Goal: Task Accomplishment & Management: Use online tool/utility

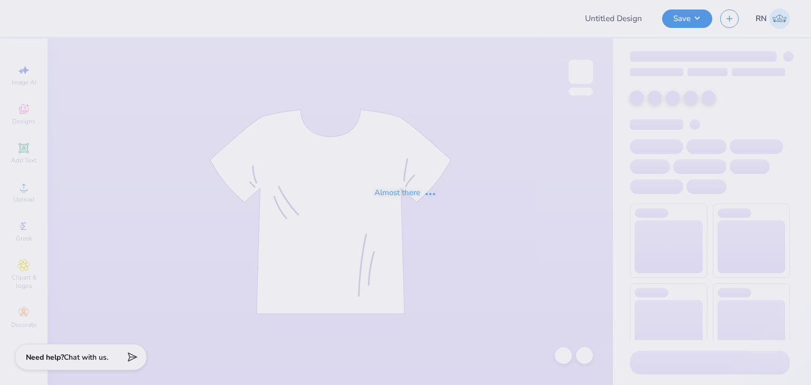
type input "FPS239662"
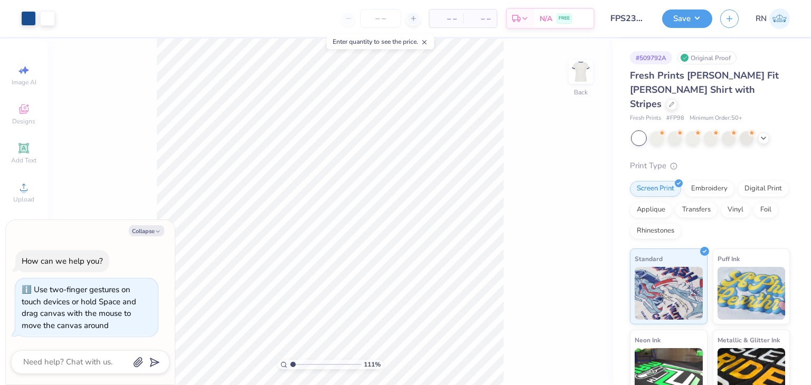
type input "1.10522621487156"
type textarea "x"
type input "1.64913377760655"
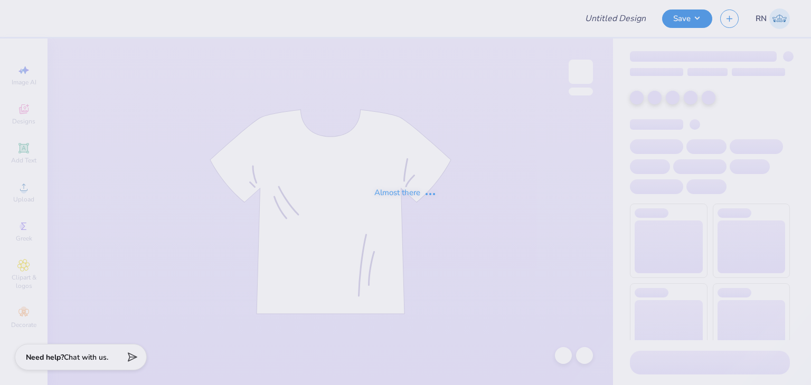
type input "FPS239669"
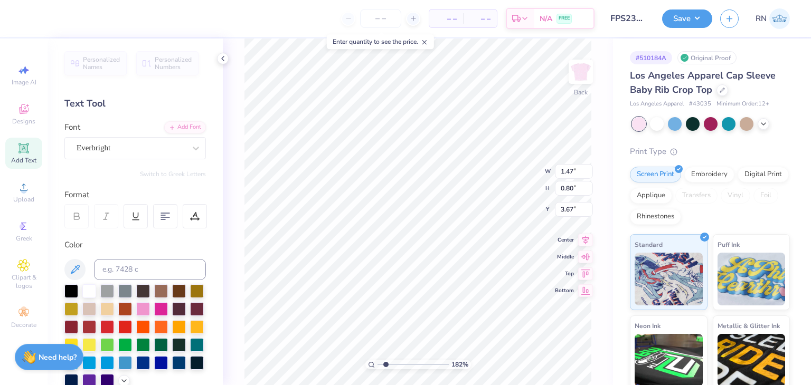
type input "2.01445811466782"
type input "3.44"
type input "3.35"
type input "2.12"
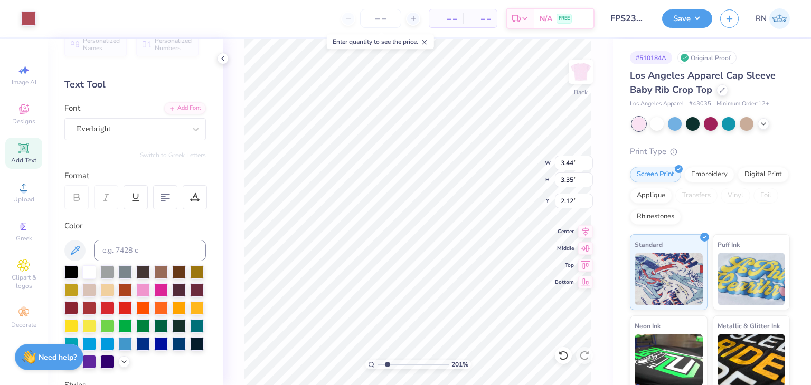
scroll to position [53, 0]
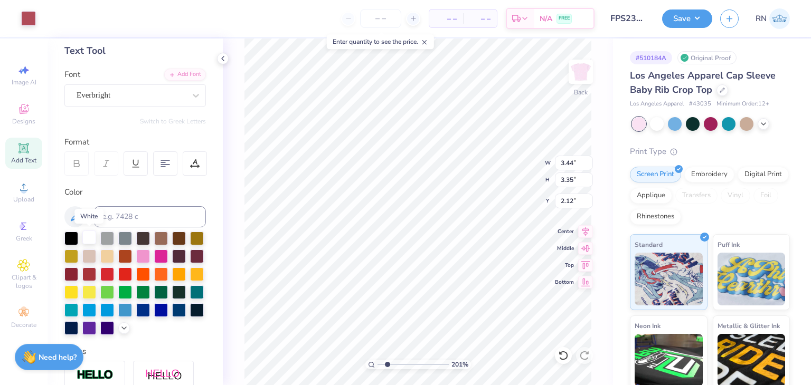
click at [95, 239] on div at bounding box center [89, 238] width 14 height 14
type input "2.00"
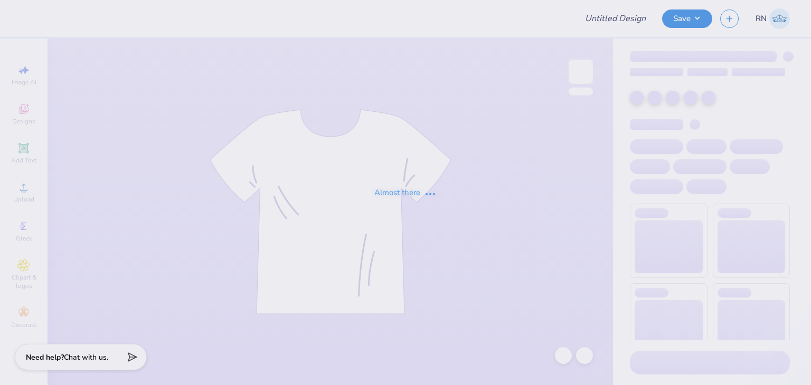
type input "FPS239670"
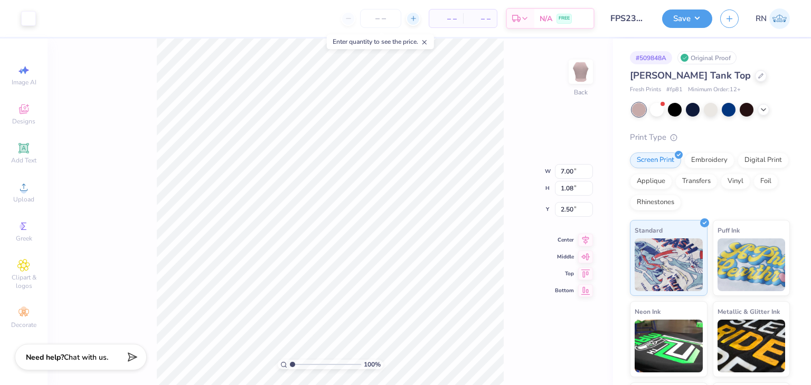
click at [414, 18] on line at bounding box center [413, 18] width 4 height 0
type input "13"
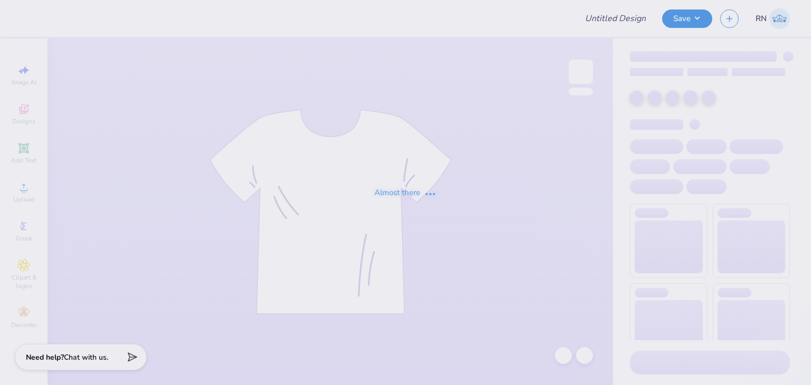
type input "FPS239670"
type input "FPS239674"
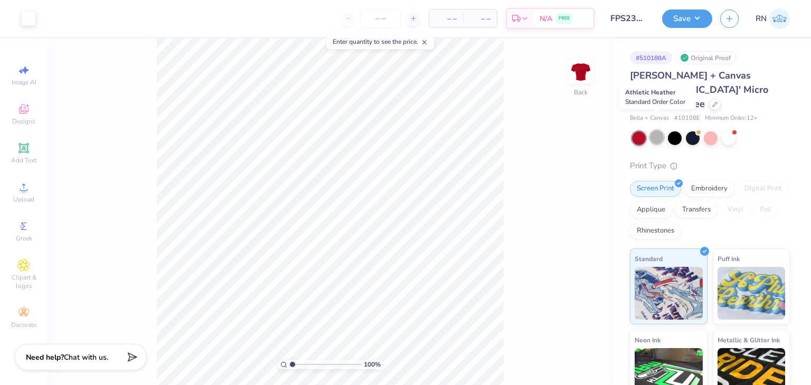
click at [658, 130] on div at bounding box center [657, 137] width 14 height 14
click at [669, 130] on div at bounding box center [675, 137] width 14 height 14
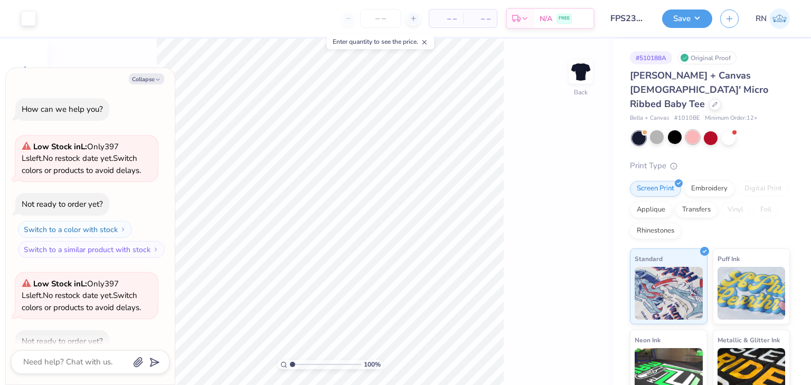
click at [691, 130] on div at bounding box center [693, 137] width 14 height 14
click at [713, 130] on div at bounding box center [711, 137] width 14 height 14
click at [729, 130] on div at bounding box center [729, 137] width 14 height 14
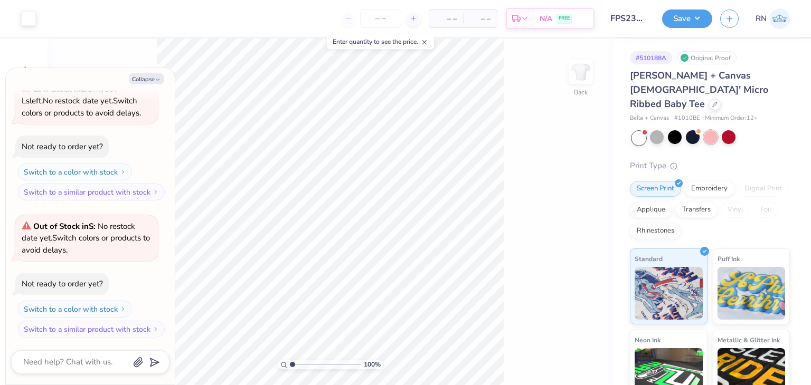
click at [711, 130] on div at bounding box center [711, 137] width 14 height 14
click at [716, 130] on div at bounding box center [711, 137] width 14 height 14
click at [656, 130] on div at bounding box center [657, 137] width 14 height 14
click at [641, 131] on div at bounding box center [639, 138] width 14 height 14
click at [651, 130] on div at bounding box center [657, 137] width 14 height 14
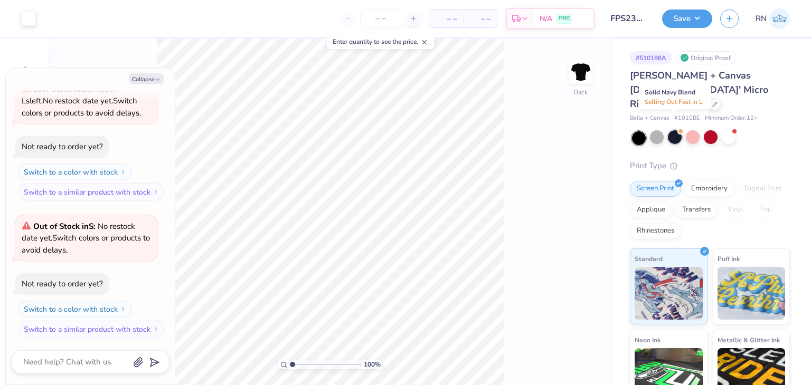
click at [676, 130] on div at bounding box center [675, 137] width 14 height 14
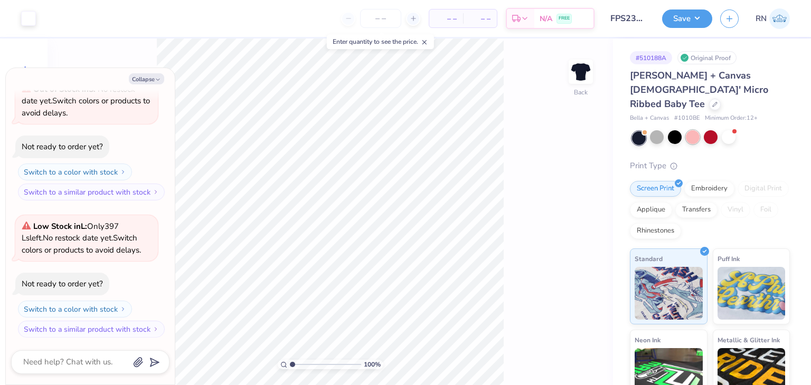
click at [692, 130] on div at bounding box center [693, 137] width 14 height 14
click at [713, 130] on div at bounding box center [711, 137] width 14 height 14
click at [712, 130] on div at bounding box center [711, 137] width 14 height 14
click at [705, 131] on div at bounding box center [711, 138] width 158 height 14
click at [710, 130] on div at bounding box center [711, 137] width 14 height 14
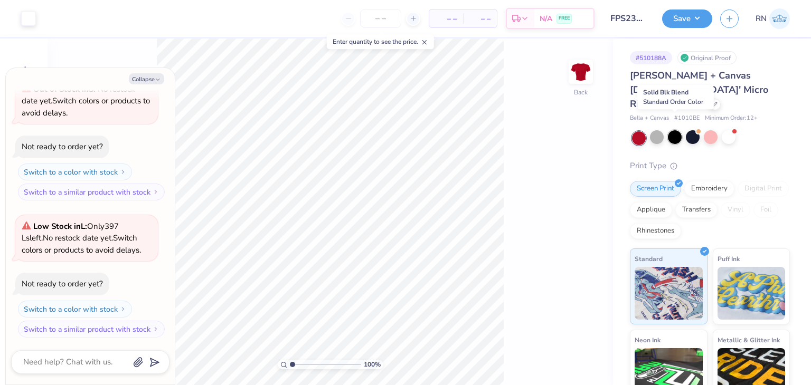
click at [676, 130] on div at bounding box center [675, 137] width 14 height 14
click at [710, 130] on div at bounding box center [711, 137] width 14 height 14
click at [703, 18] on button "Save" at bounding box center [687, 17] width 50 height 18
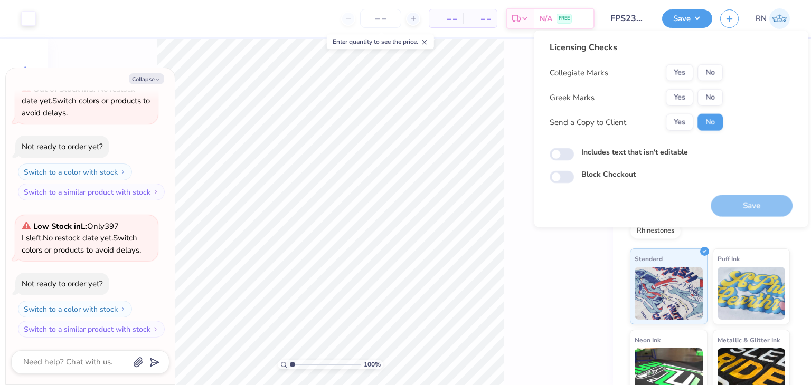
click at [546, 261] on div "100 % Back" at bounding box center [330, 212] width 565 height 347
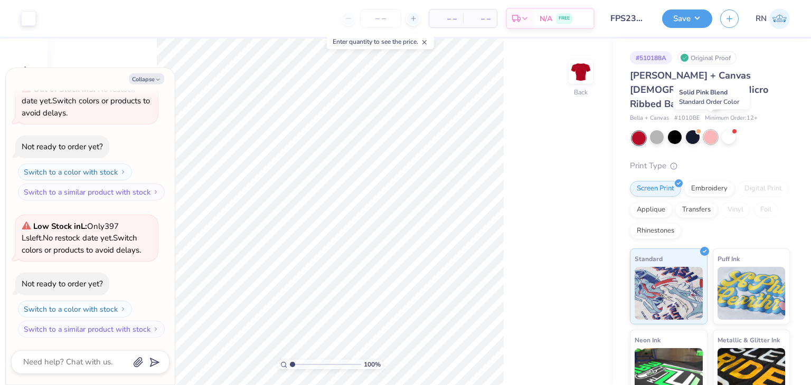
click at [712, 130] on div at bounding box center [711, 137] width 14 height 14
click at [695, 130] on div at bounding box center [693, 137] width 14 height 14
click at [689, 130] on div at bounding box center [693, 137] width 14 height 14
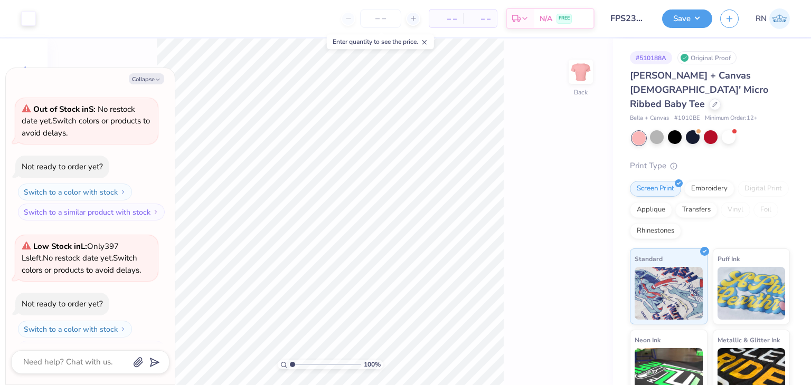
scroll to position [311, 0]
click at [691, 130] on div at bounding box center [693, 137] width 14 height 14
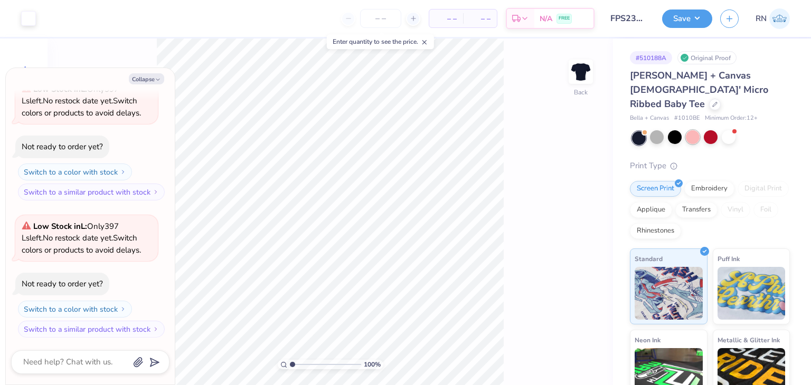
click at [691, 130] on div at bounding box center [693, 137] width 14 height 14
click at [708, 130] on div at bounding box center [711, 137] width 14 height 14
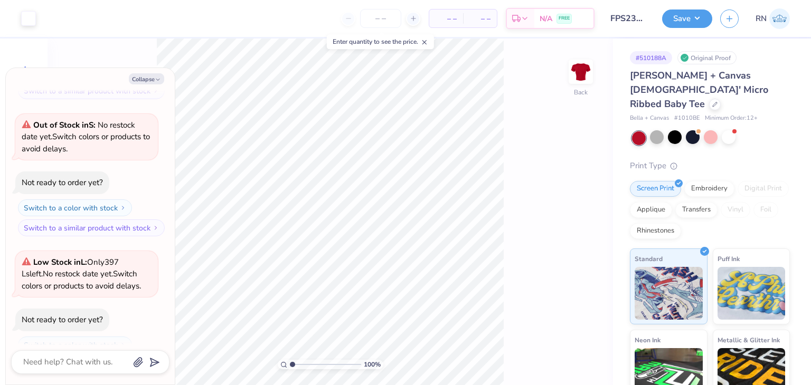
scroll to position [290, 0]
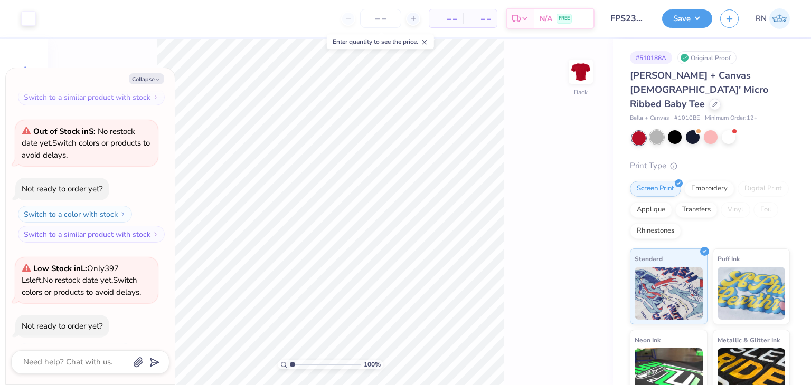
click at [657, 130] on div at bounding box center [657, 137] width 14 height 14
click at [669, 130] on div at bounding box center [675, 137] width 14 height 14
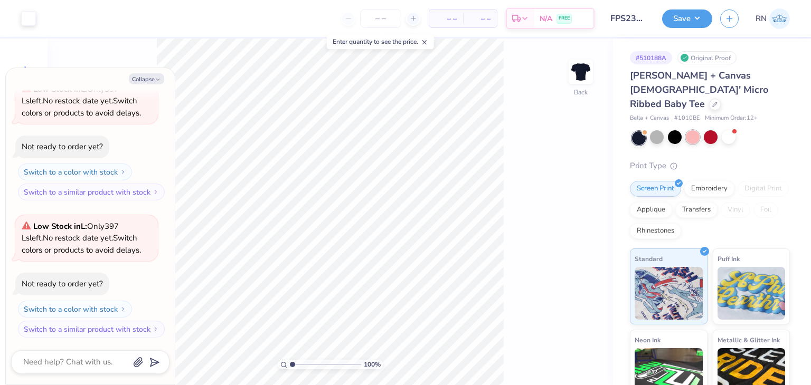
click at [688, 130] on div at bounding box center [693, 137] width 14 height 14
click at [711, 130] on div at bounding box center [711, 137] width 14 height 14
click at [722, 130] on div at bounding box center [729, 137] width 14 height 14
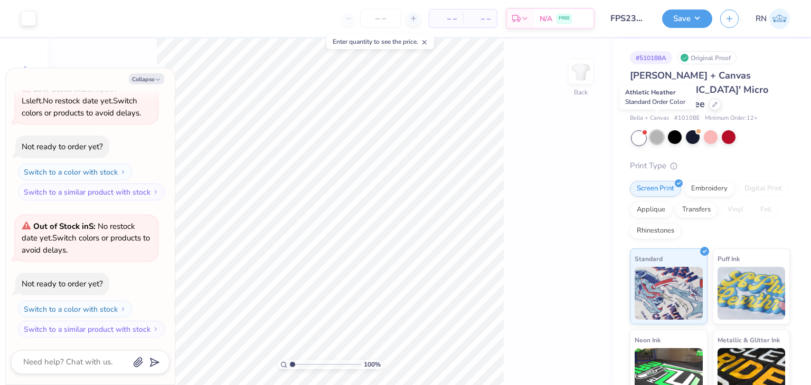
click at [653, 130] on div at bounding box center [657, 137] width 14 height 14
click at [668, 130] on div at bounding box center [675, 137] width 14 height 14
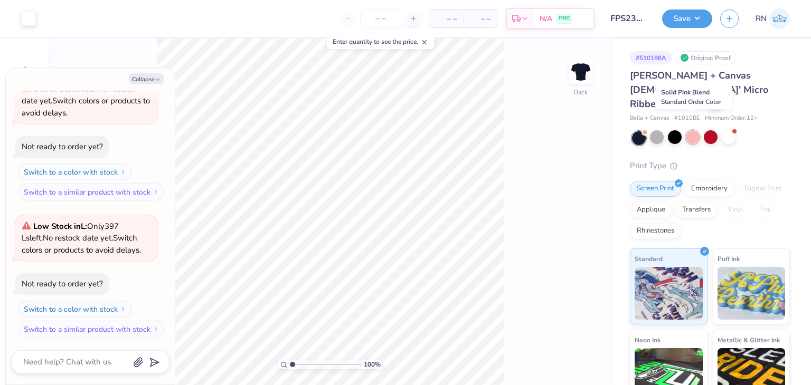
click at [694, 130] on div at bounding box center [693, 137] width 14 height 14
click at [711, 130] on div at bounding box center [711, 137] width 14 height 14
click at [689, 130] on div at bounding box center [693, 137] width 14 height 14
click at [712, 101] on icon at bounding box center [714, 103] width 5 height 5
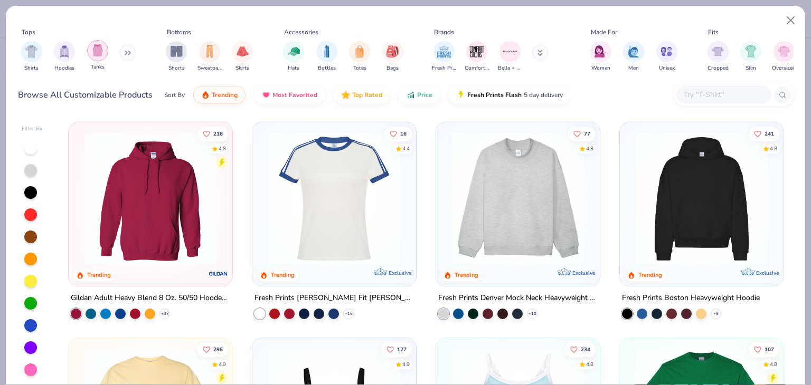
click at [96, 57] on div "filter for Tanks" at bounding box center [97, 50] width 21 height 21
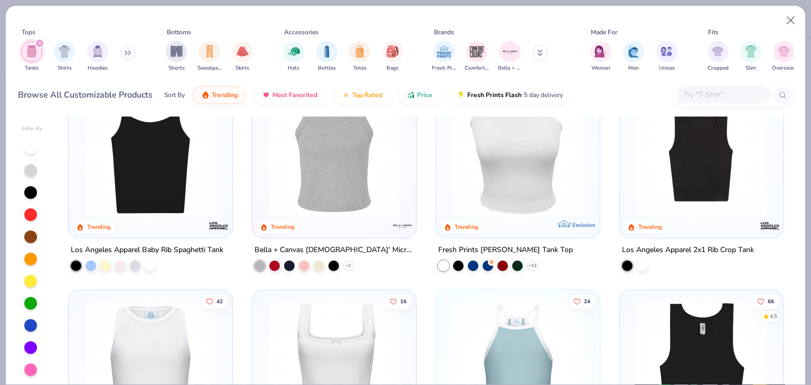
scroll to position [53, 0]
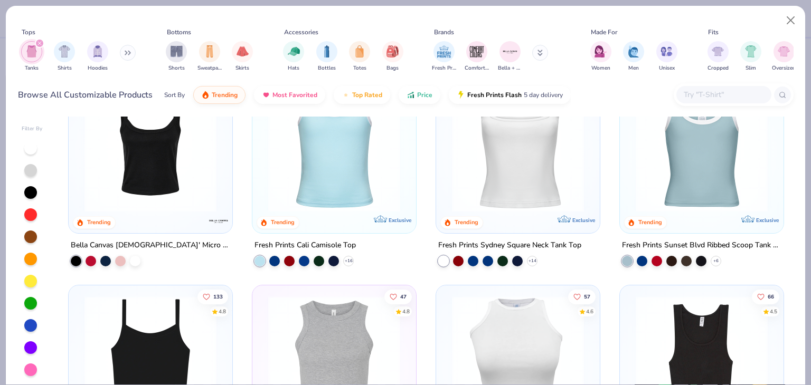
click at [124, 51] on button at bounding box center [128, 53] width 16 height 16
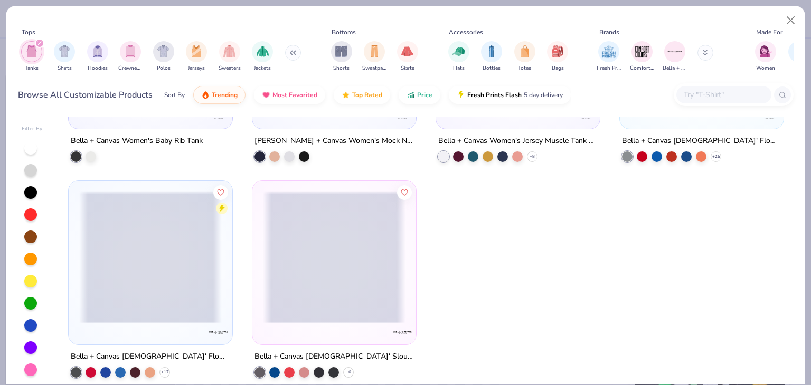
scroll to position [2541, 0]
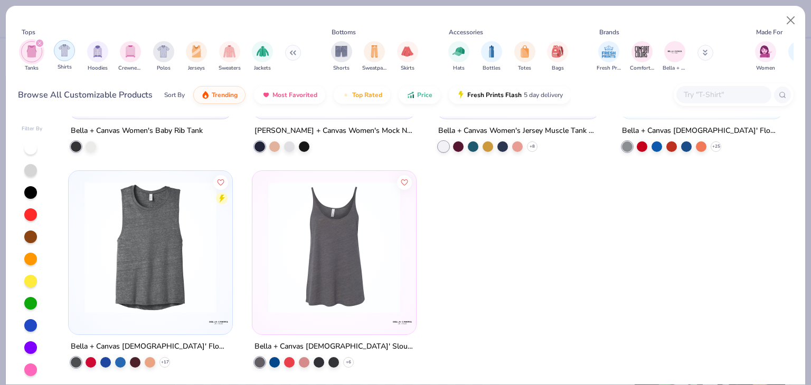
click at [65, 54] on img "filter for Shirts" at bounding box center [65, 50] width 12 height 12
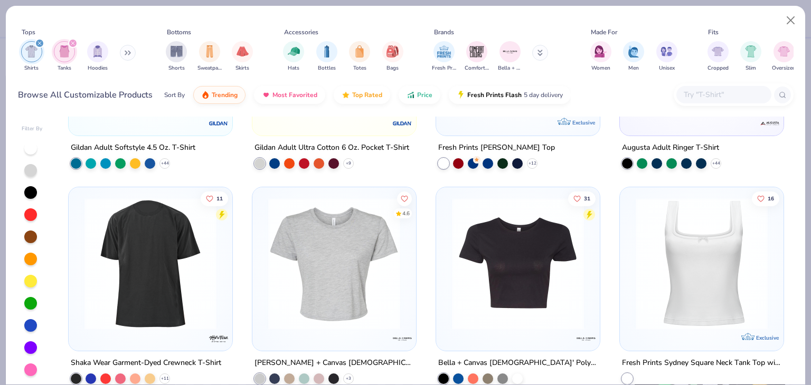
scroll to position [1478, 0]
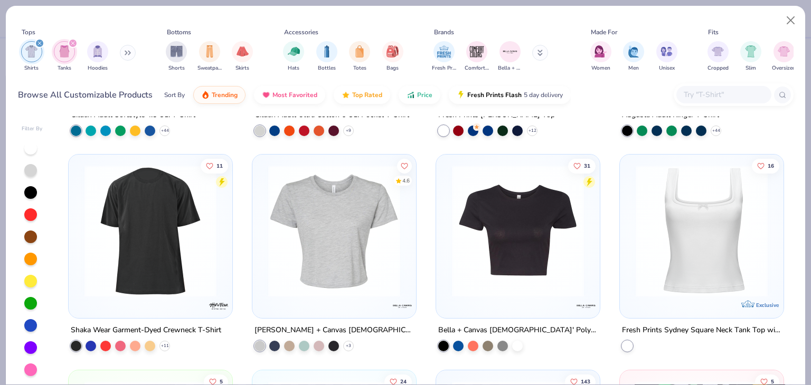
click at [505, 217] on img at bounding box center [518, 231] width 143 height 132
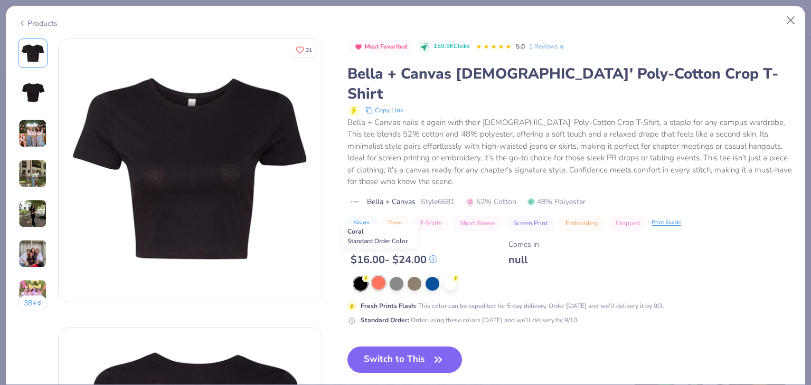
click at [378, 276] on div at bounding box center [379, 283] width 14 height 14
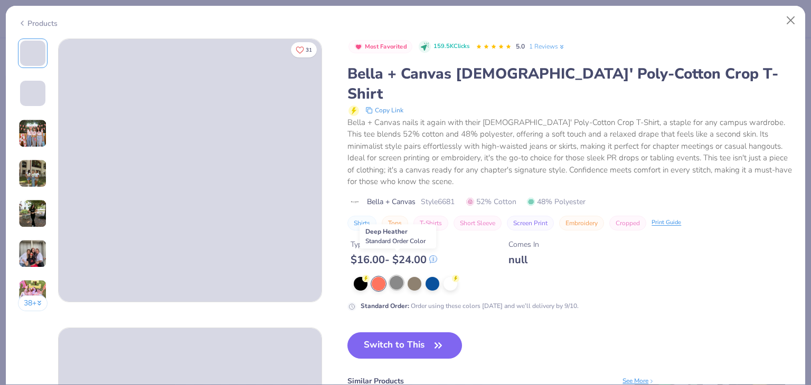
click at [395, 276] on div at bounding box center [397, 283] width 14 height 14
click at [433, 276] on div at bounding box center [433, 283] width 14 height 14
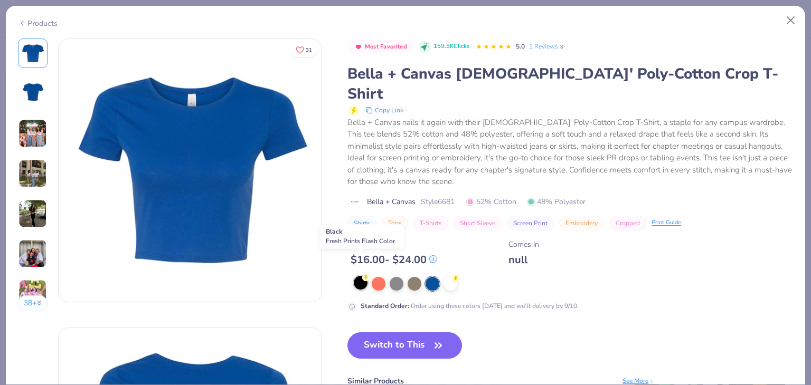
click at [355, 276] on div at bounding box center [361, 283] width 14 height 14
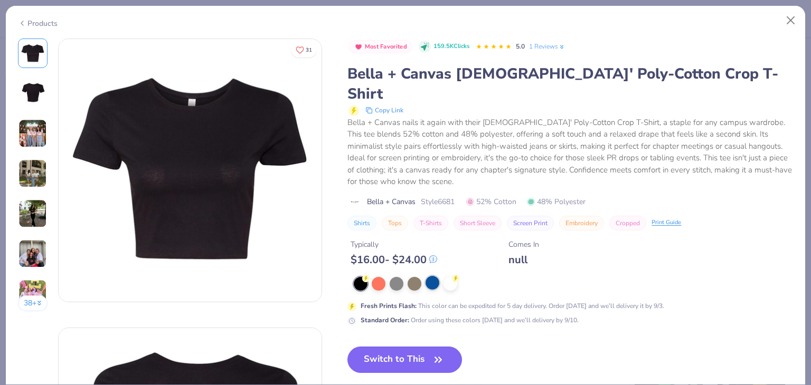
click at [432, 276] on div at bounding box center [433, 283] width 14 height 14
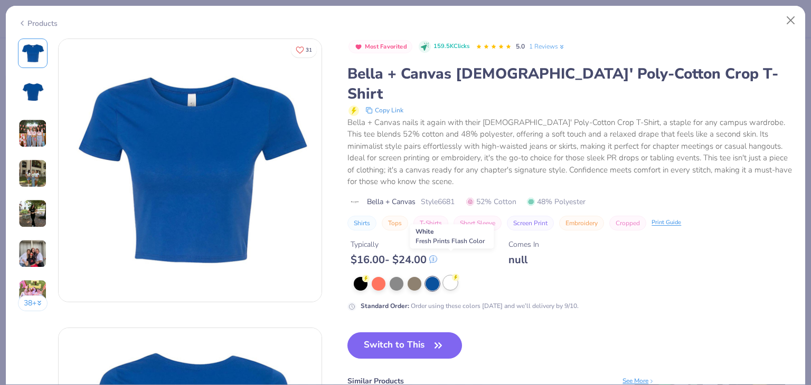
click at [448, 276] on div at bounding box center [450, 283] width 14 height 14
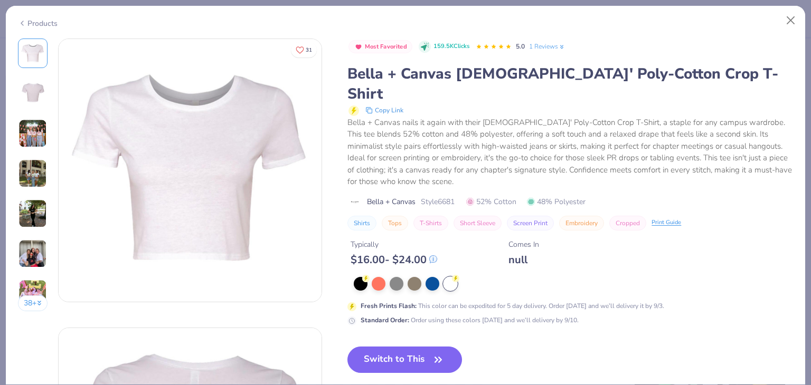
click at [407, 277] on div at bounding box center [562, 284] width 416 height 14
click at [396, 276] on div at bounding box center [397, 283] width 14 height 14
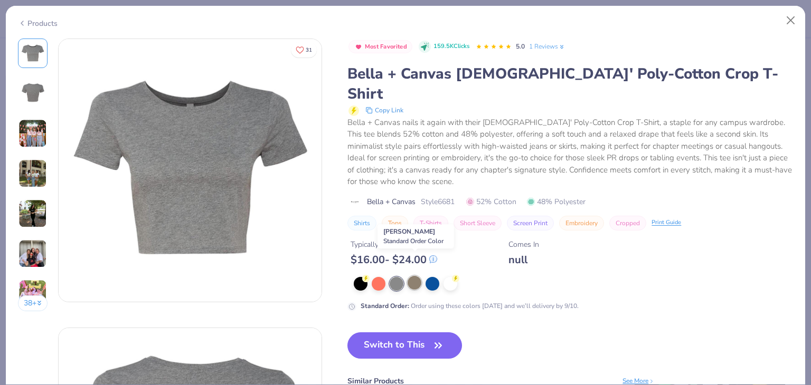
click at [419, 276] on div at bounding box center [415, 283] width 14 height 14
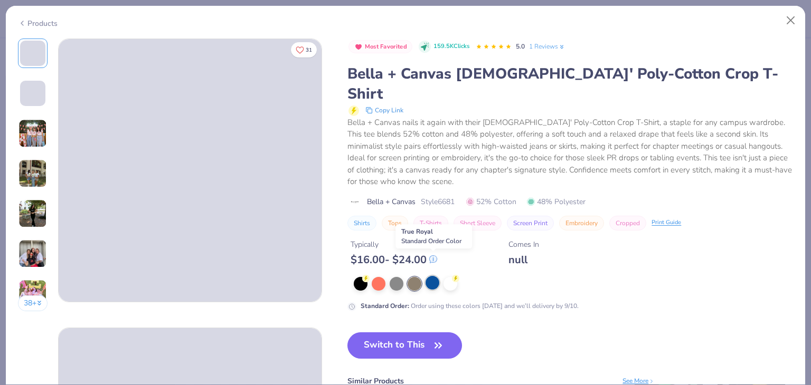
click at [434, 276] on div at bounding box center [433, 283] width 14 height 14
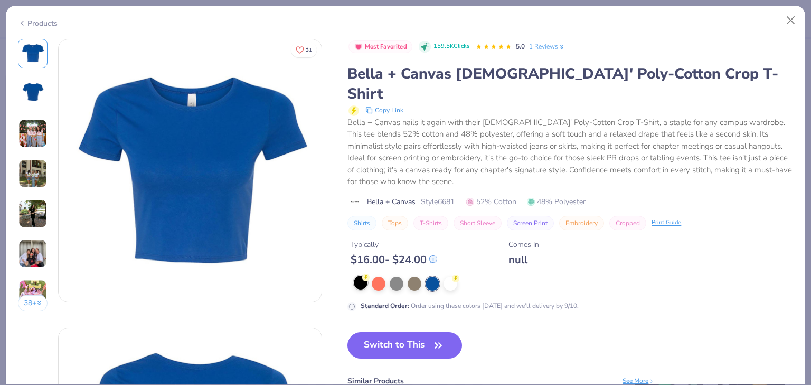
click at [357, 276] on div at bounding box center [361, 283] width 14 height 14
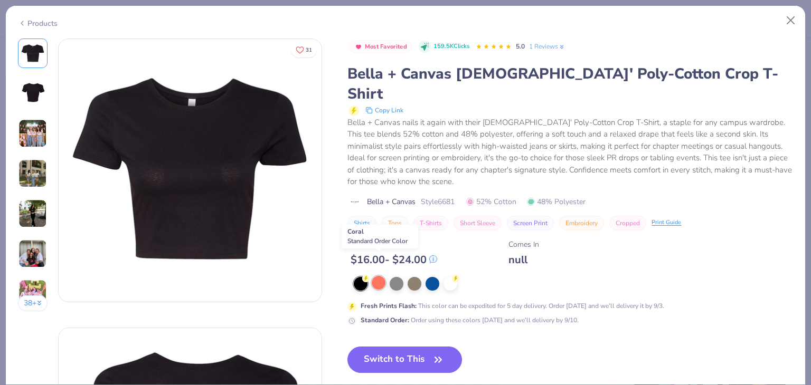
click at [378, 276] on div at bounding box center [379, 283] width 14 height 14
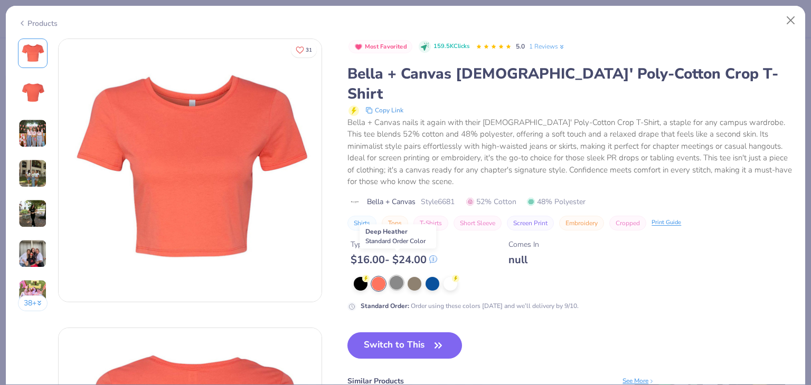
click at [395, 276] on div at bounding box center [397, 283] width 14 height 14
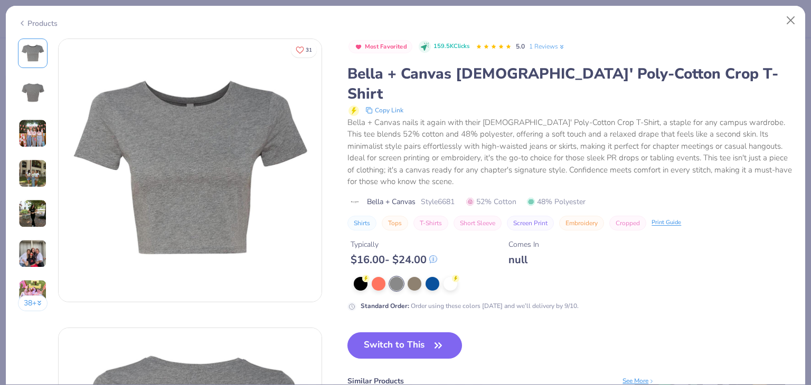
click at [421, 277] on div "Standard Order : Order using these colors today and we’ll delivery by 9/10." at bounding box center [558, 294] width 422 height 34
click at [430, 276] on div at bounding box center [433, 283] width 14 height 14
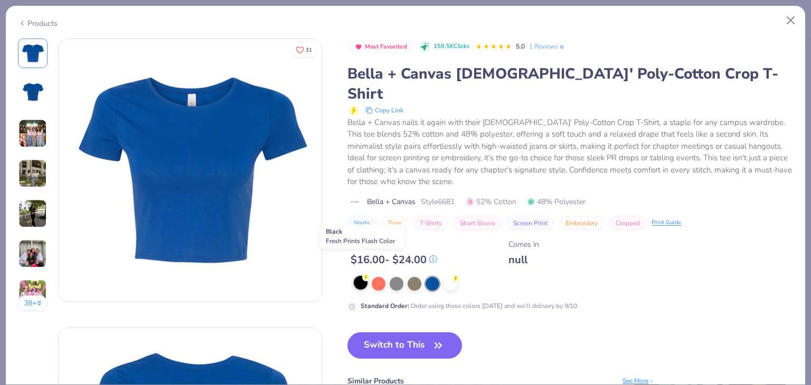
click at [357, 276] on div at bounding box center [361, 283] width 14 height 14
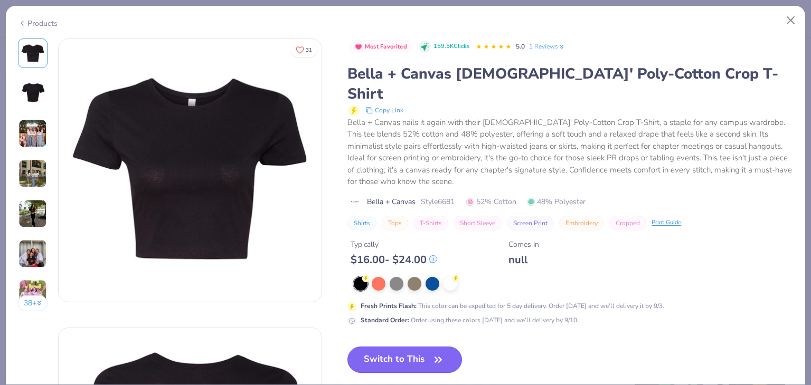
click at [418, 347] on button "Switch to This" at bounding box center [404, 360] width 115 height 26
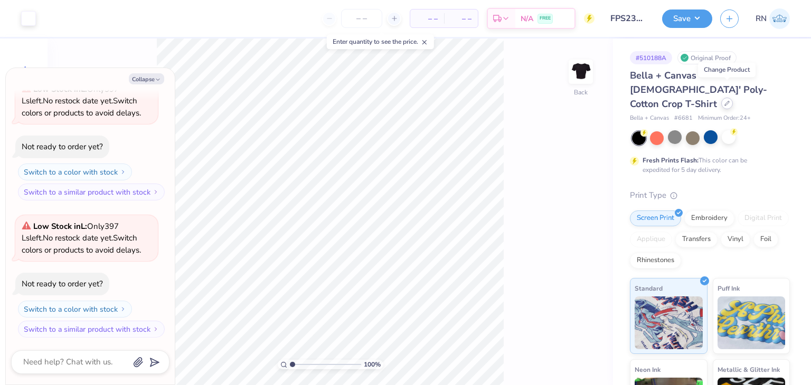
click at [726, 98] on div at bounding box center [727, 104] width 12 height 12
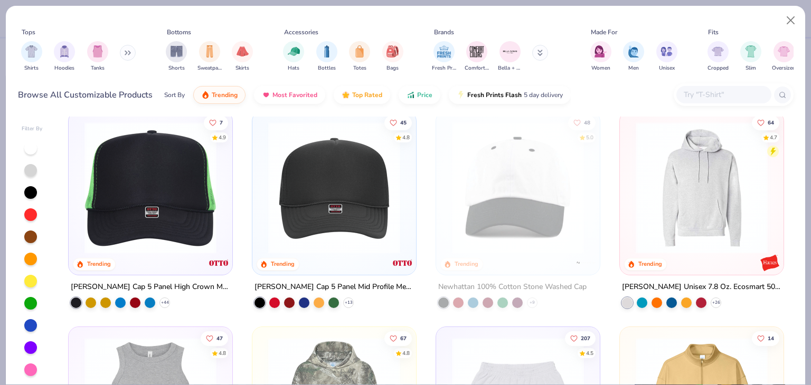
scroll to position [1742, 0]
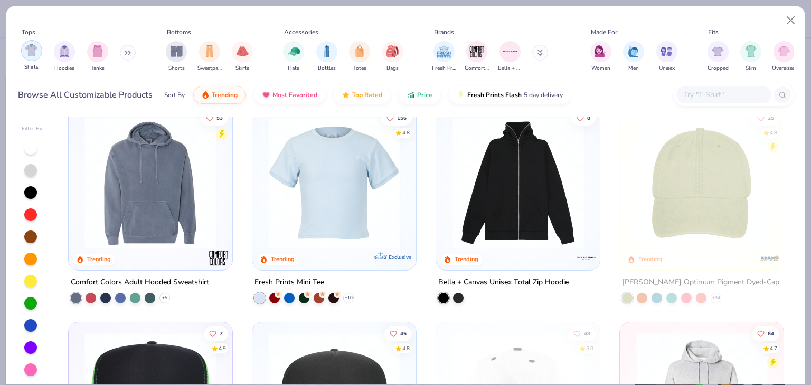
click at [31, 54] on img "filter for Shirts" at bounding box center [31, 50] width 12 height 12
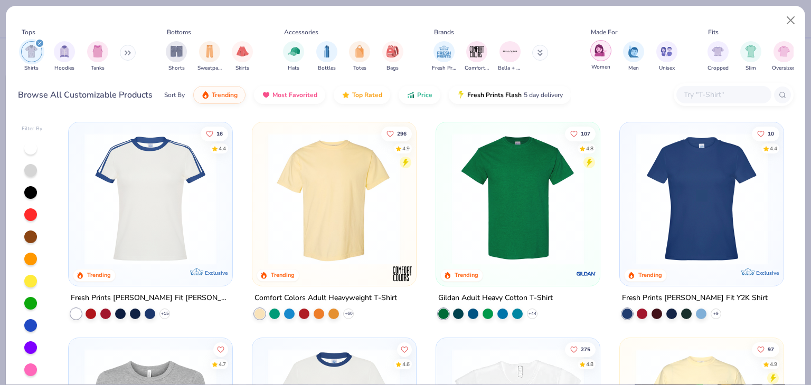
click at [597, 58] on div "filter for Women" at bounding box center [600, 50] width 21 height 21
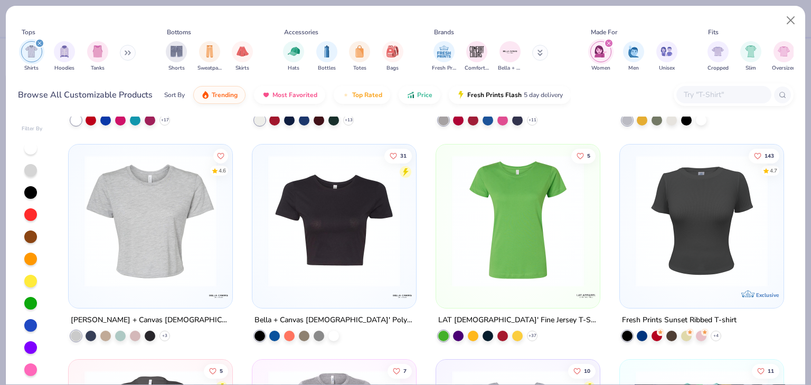
scroll to position [422, 0]
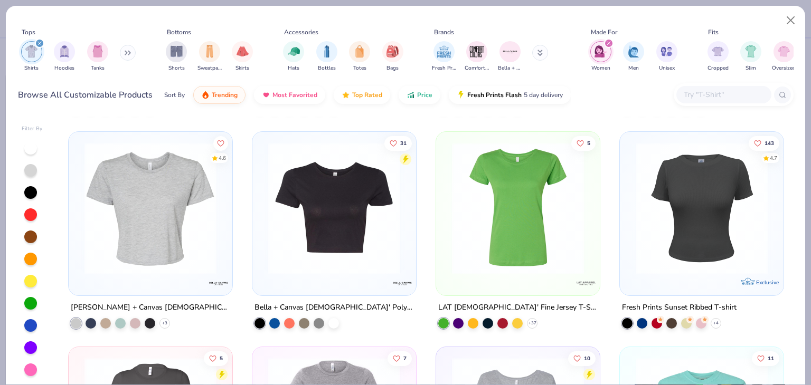
click at [674, 253] on img at bounding box center [701, 208] width 143 height 132
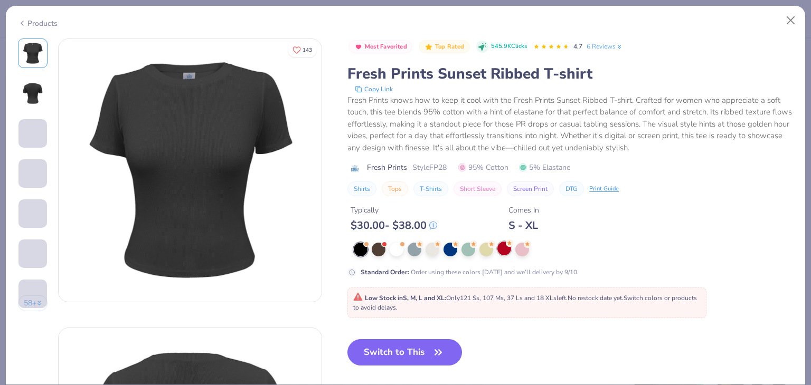
click at [502, 251] on div at bounding box center [504, 249] width 14 height 14
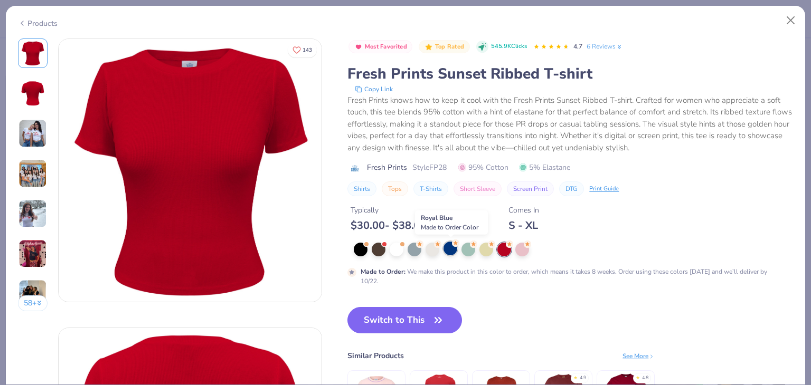
click at [450, 250] on div at bounding box center [450, 249] width 14 height 14
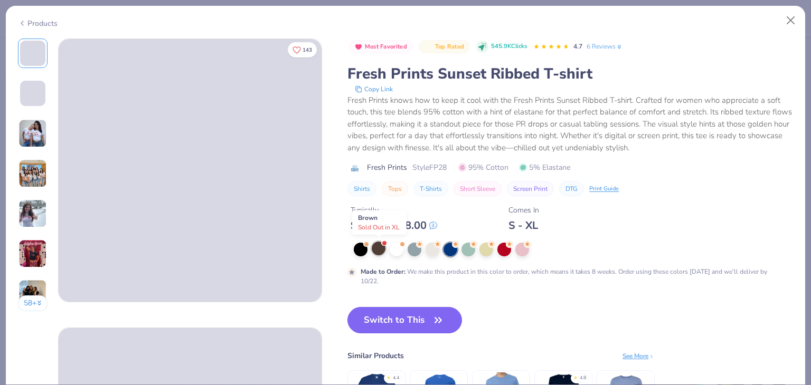
click at [380, 252] on div at bounding box center [379, 249] width 14 height 14
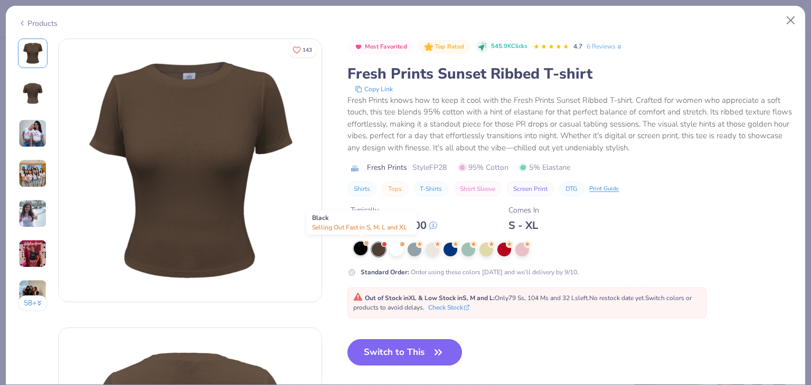
click at [359, 254] on div at bounding box center [361, 249] width 14 height 14
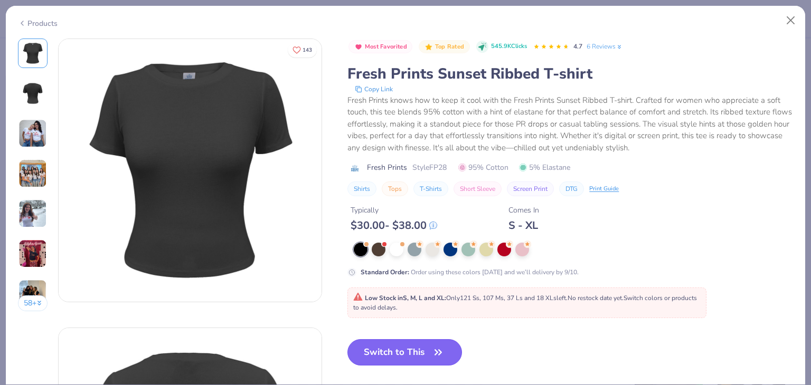
click at [413, 349] on button "Switch to This" at bounding box center [404, 352] width 115 height 26
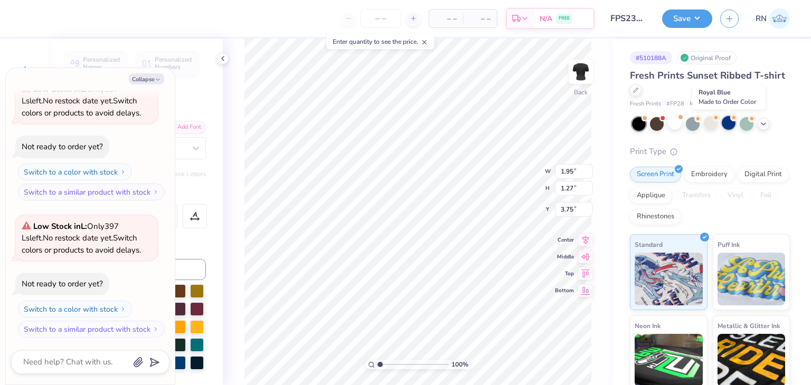
click at [724, 126] on div at bounding box center [729, 123] width 14 height 14
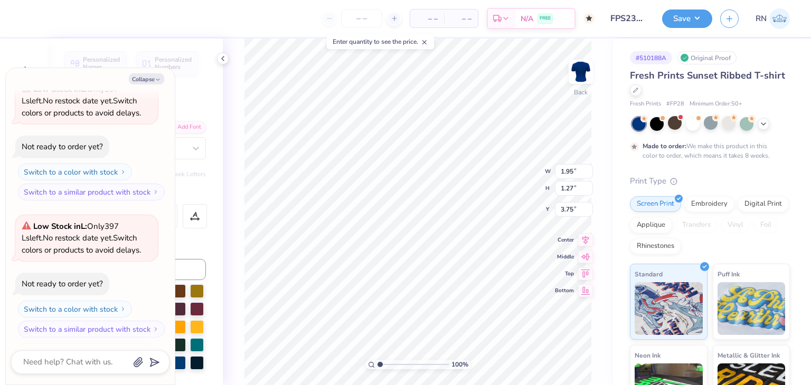
scroll to position [1243, 0]
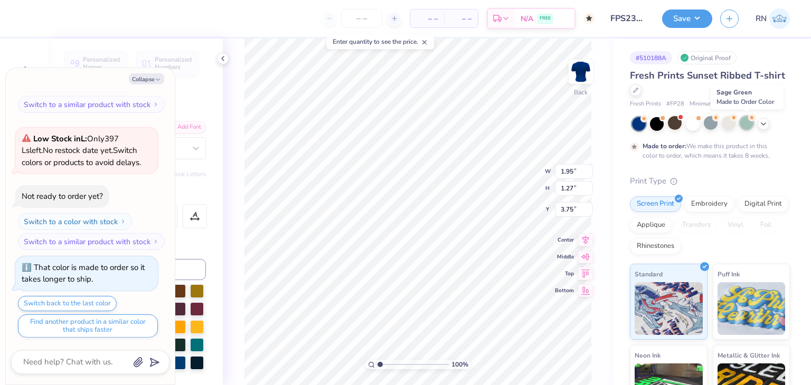
click at [748, 128] on div at bounding box center [747, 123] width 14 height 14
click at [672, 127] on div at bounding box center [675, 123] width 14 height 14
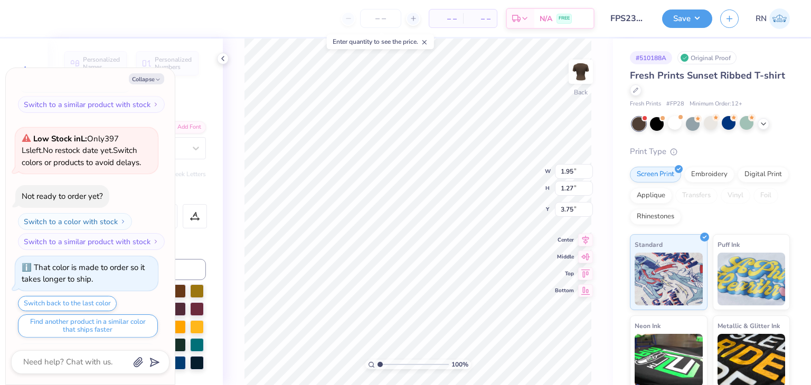
scroll to position [1457, 0]
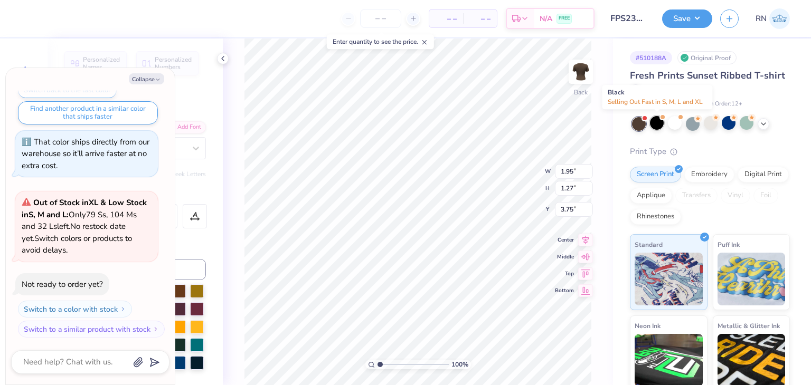
click at [657, 126] on div at bounding box center [657, 123] width 14 height 14
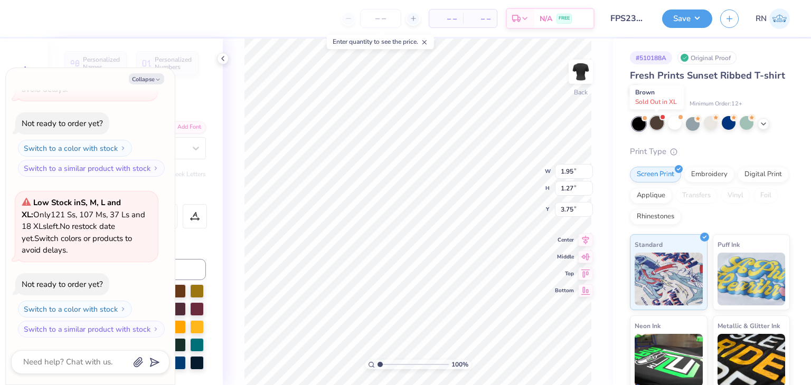
click at [657, 124] on div at bounding box center [657, 123] width 14 height 14
click at [641, 88] on div at bounding box center [636, 89] width 12 height 12
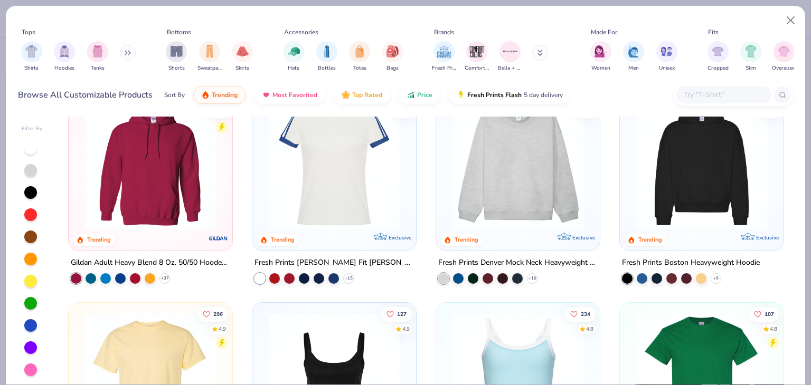
scroll to position [264, 0]
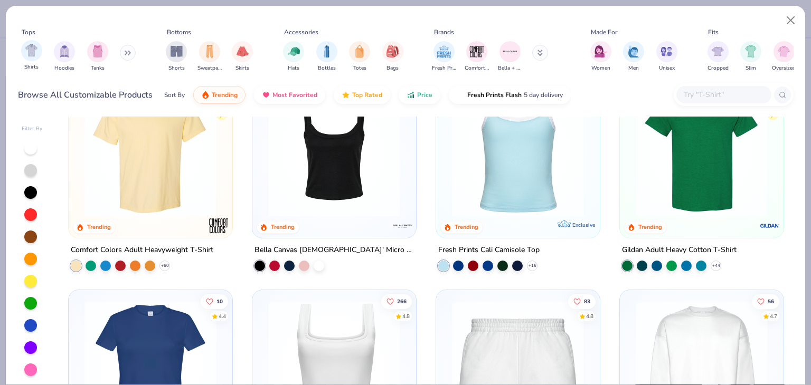
click at [41, 44] on div "Shirts" at bounding box center [31, 55] width 21 height 31
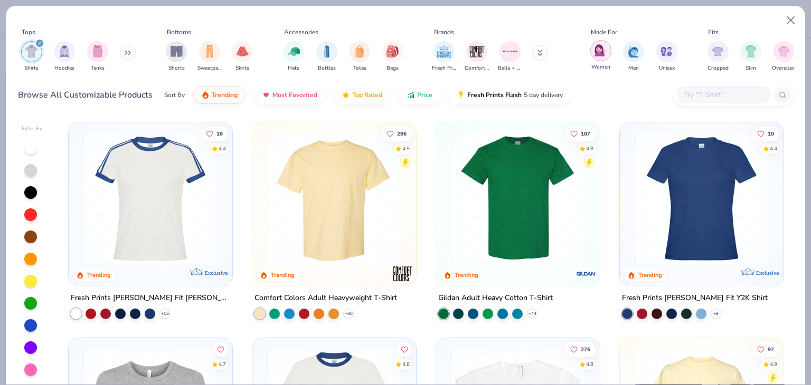
click at [599, 56] on div "filter for Women" at bounding box center [600, 50] width 21 height 21
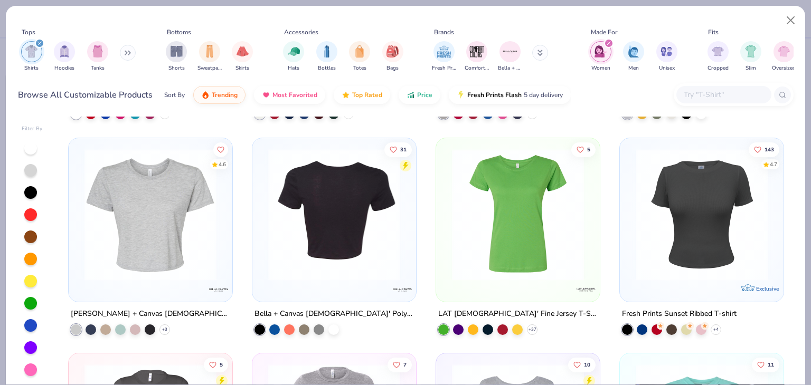
scroll to position [422, 0]
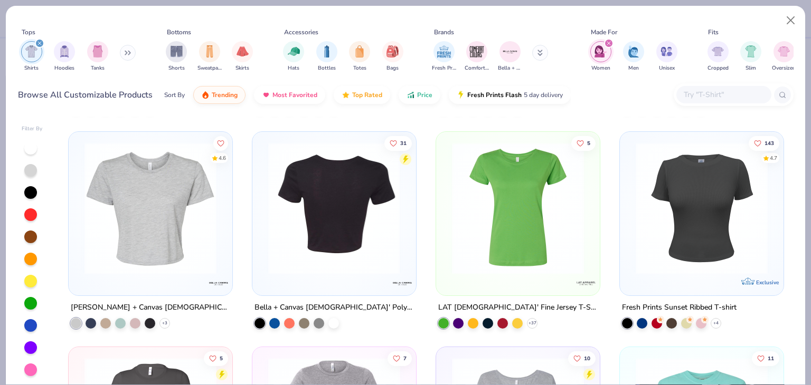
click at [359, 218] on img at bounding box center [334, 208] width 143 height 132
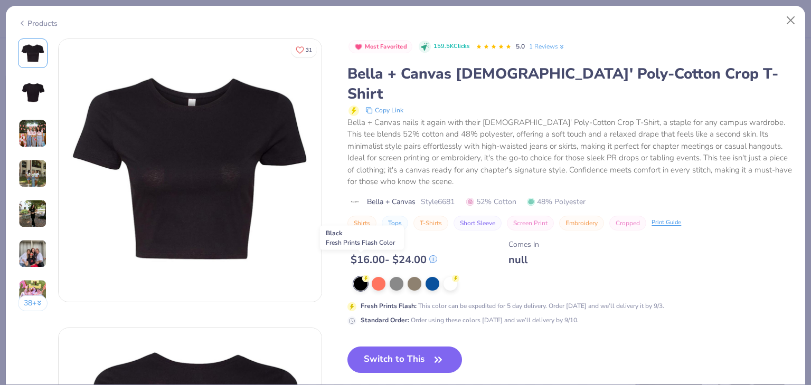
click at [359, 277] on div at bounding box center [361, 284] width 14 height 14
click at [379, 276] on div at bounding box center [379, 283] width 14 height 14
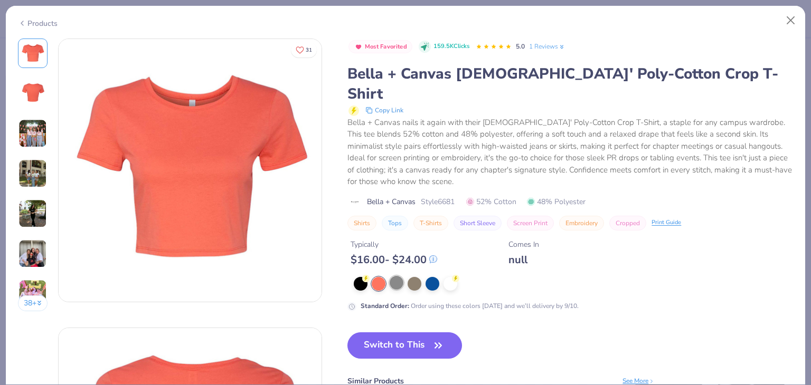
click at [393, 276] on div at bounding box center [397, 283] width 14 height 14
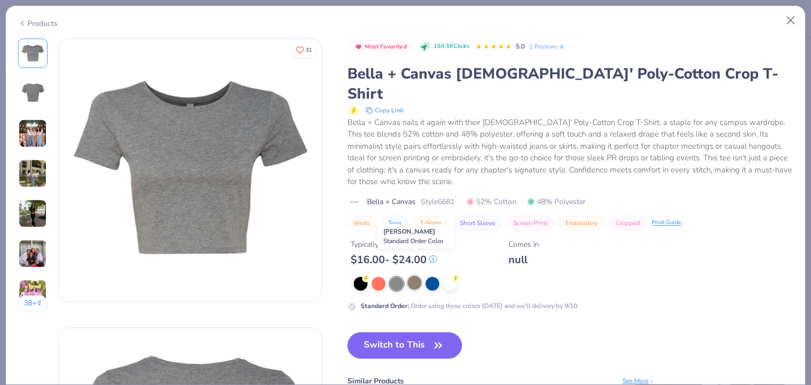
click at [413, 276] on div at bounding box center [415, 283] width 14 height 14
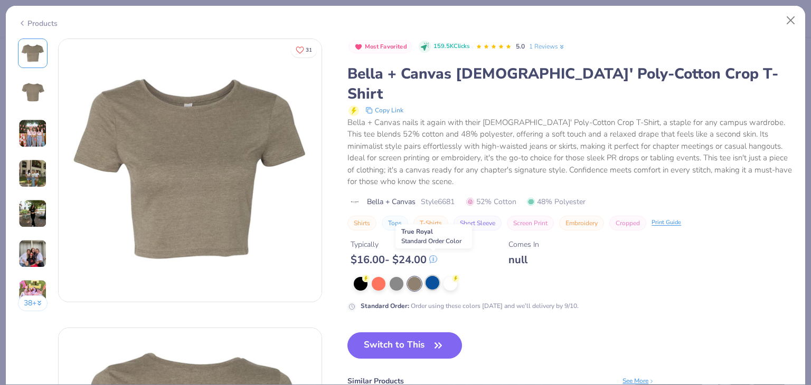
click at [428, 276] on div at bounding box center [433, 283] width 14 height 14
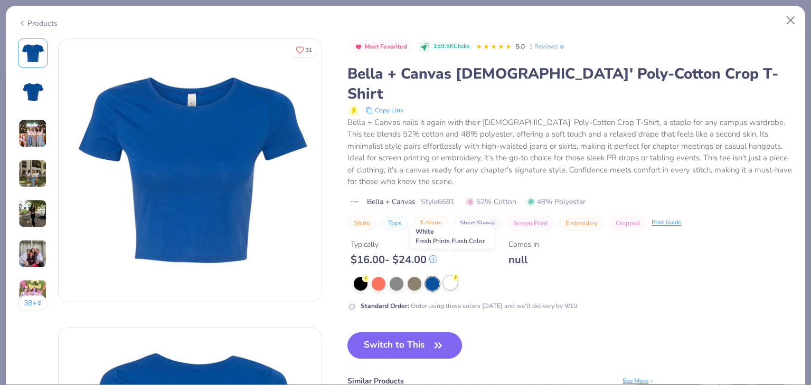
click at [446, 276] on div at bounding box center [450, 283] width 14 height 14
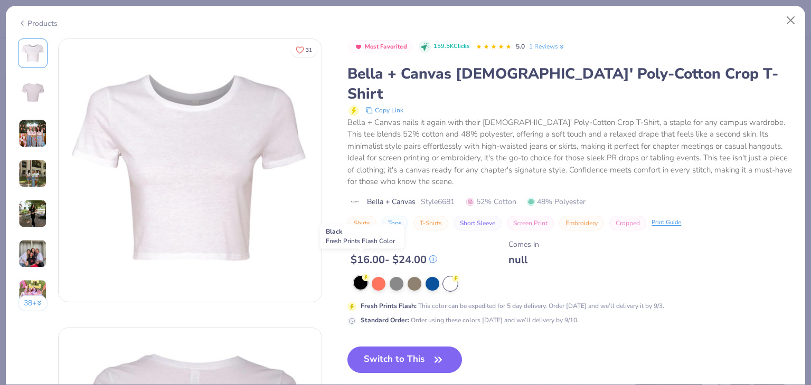
click at [362, 276] on div at bounding box center [361, 283] width 14 height 14
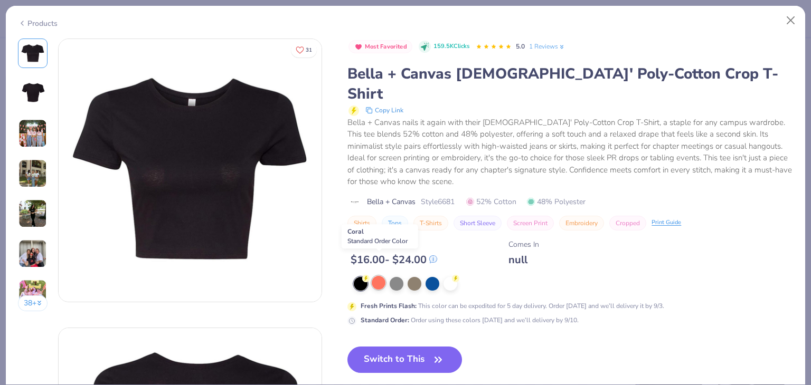
click at [379, 276] on div at bounding box center [379, 283] width 14 height 14
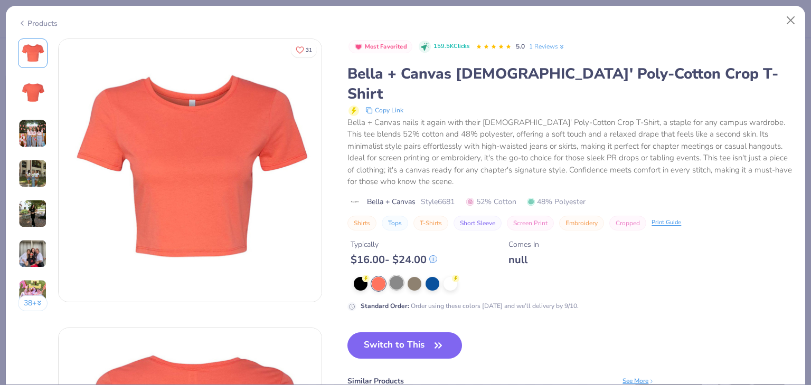
click at [395, 276] on div at bounding box center [397, 283] width 14 height 14
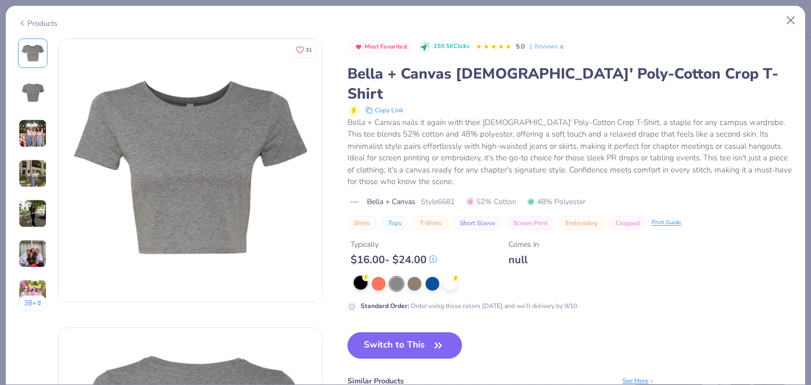
click at [359, 276] on div at bounding box center [361, 283] width 14 height 14
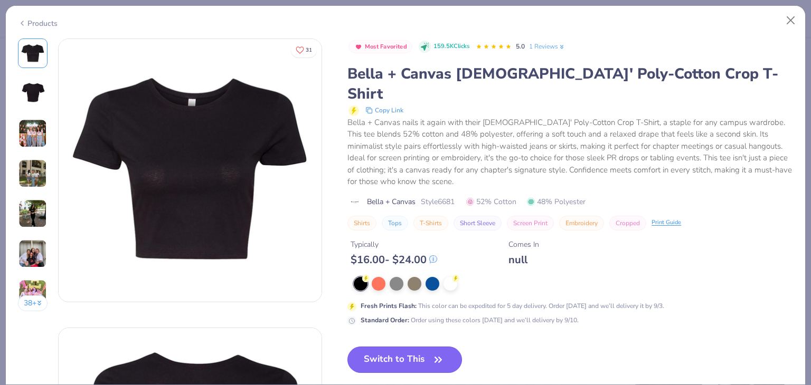
click at [399, 347] on button "Switch to This" at bounding box center [404, 360] width 115 height 26
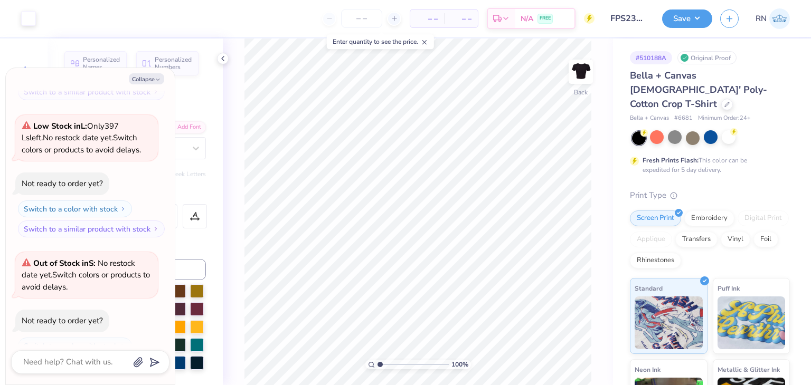
scroll to position [897, 0]
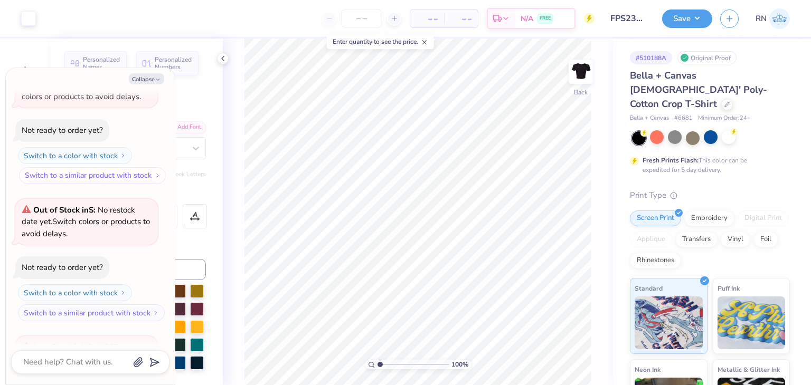
click at [133, 178] on button "Switch to a similar product with stock" at bounding box center [92, 175] width 147 height 17
type textarea "x"
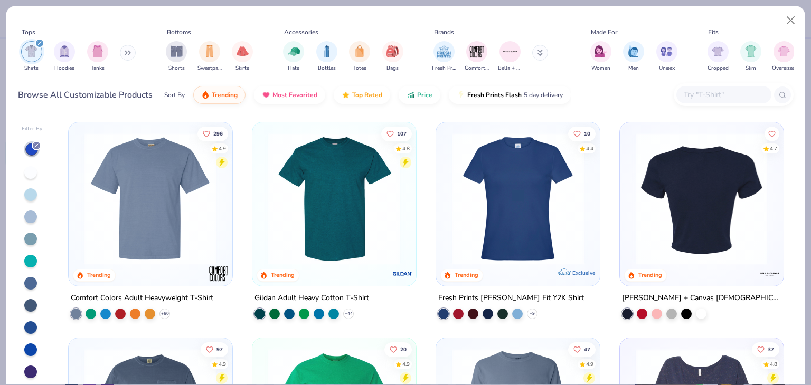
click at [714, 226] on img at bounding box center [701, 199] width 143 height 132
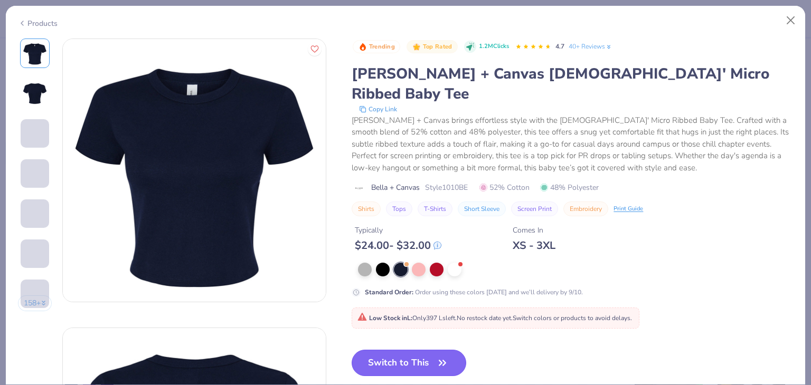
click at [408, 350] on button "Switch to This" at bounding box center [409, 363] width 115 height 26
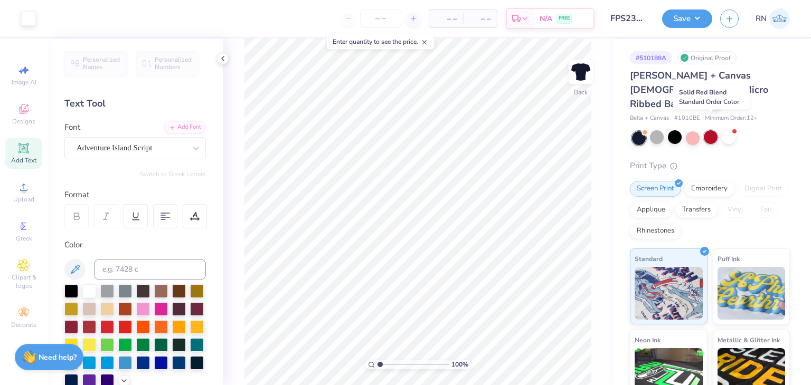
click at [706, 130] on div at bounding box center [711, 137] width 14 height 14
click at [224, 55] on icon at bounding box center [223, 58] width 8 height 8
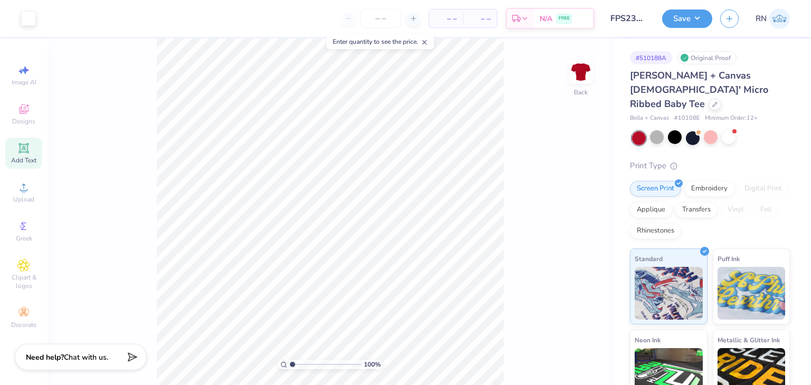
click at [634, 131] on div at bounding box center [639, 138] width 14 height 14
click at [672, 130] on div at bounding box center [675, 137] width 14 height 14
click at [693, 130] on div at bounding box center [693, 137] width 14 height 14
click at [708, 130] on div at bounding box center [711, 137] width 14 height 14
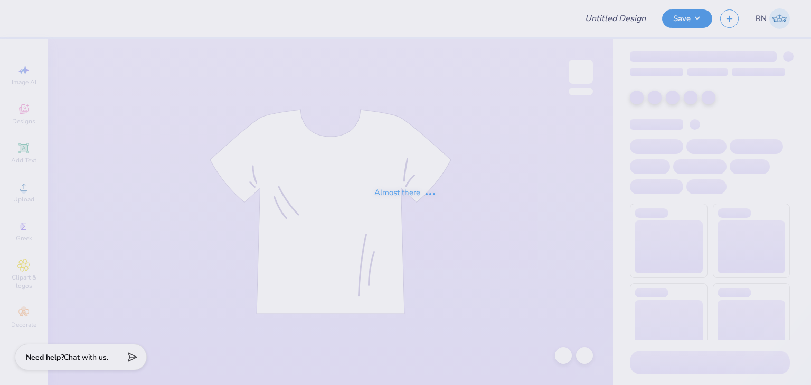
type input "FPS239674"
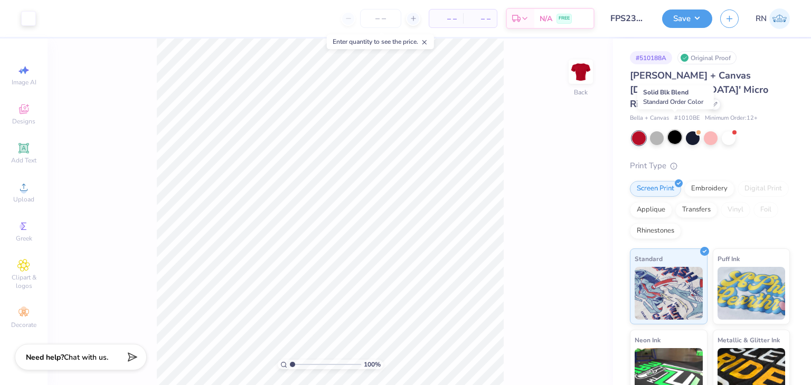
click at [676, 130] on div at bounding box center [675, 137] width 14 height 14
click at [695, 130] on div at bounding box center [693, 137] width 14 height 14
click at [711, 130] on div at bounding box center [711, 137] width 14 height 14
click at [655, 130] on div at bounding box center [657, 137] width 14 height 14
click at [637, 131] on div at bounding box center [639, 138] width 14 height 14
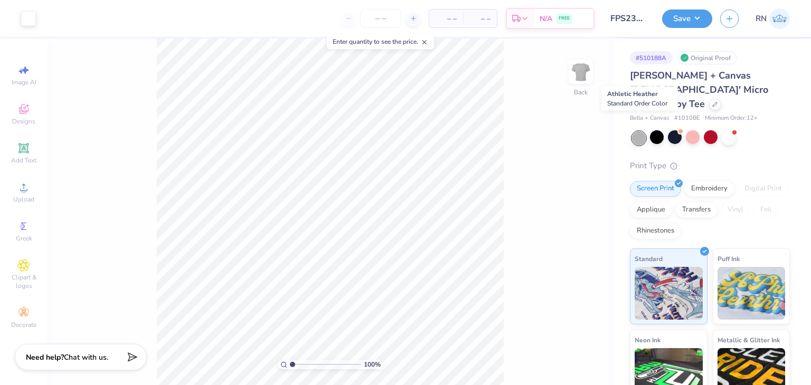
click at [637, 131] on div at bounding box center [639, 138] width 14 height 14
click at [643, 131] on div at bounding box center [639, 138] width 14 height 14
click at [653, 130] on div at bounding box center [657, 137] width 14 height 14
click at [676, 130] on div at bounding box center [675, 137] width 14 height 14
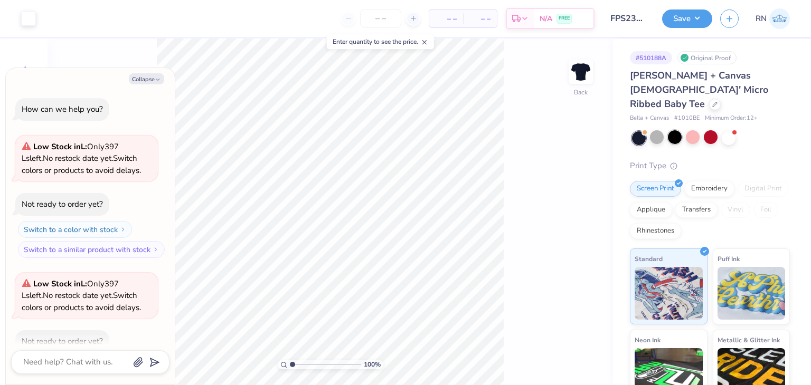
scroll to position [58, 0]
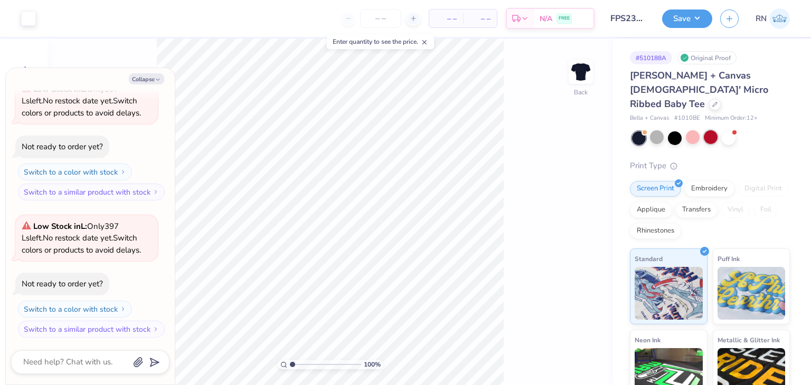
click at [708, 130] on div at bounding box center [711, 137] width 14 height 14
click at [636, 131] on div at bounding box center [639, 138] width 14 height 14
type textarea "x"
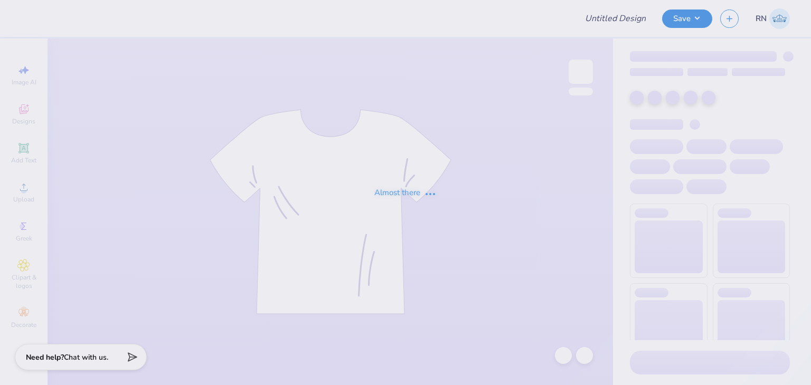
type input "FPS239674"
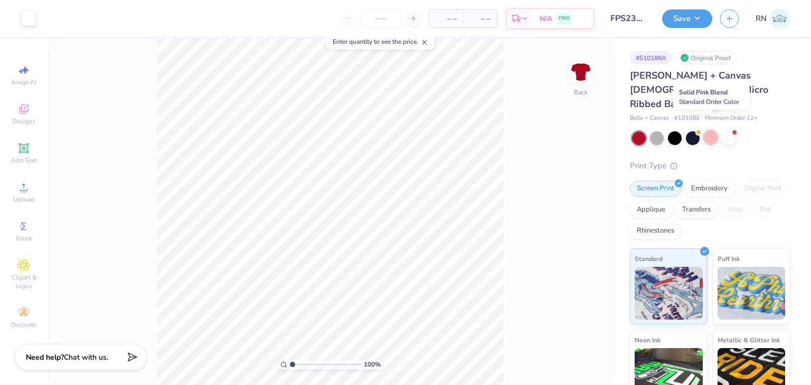
click at [707, 130] on div at bounding box center [711, 137] width 14 height 14
click at [686, 130] on div at bounding box center [693, 137] width 14 height 14
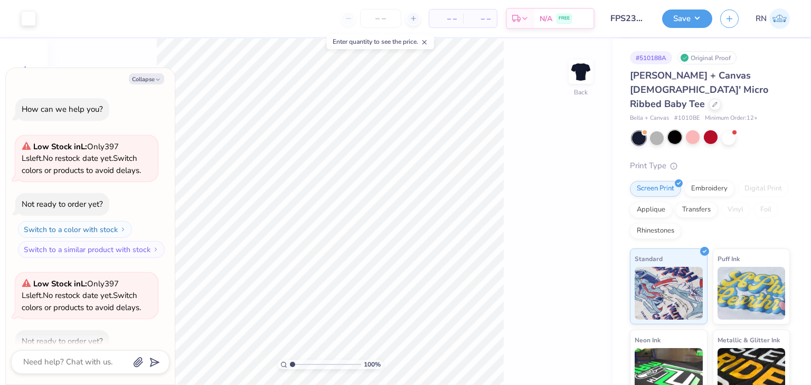
scroll to position [58, 0]
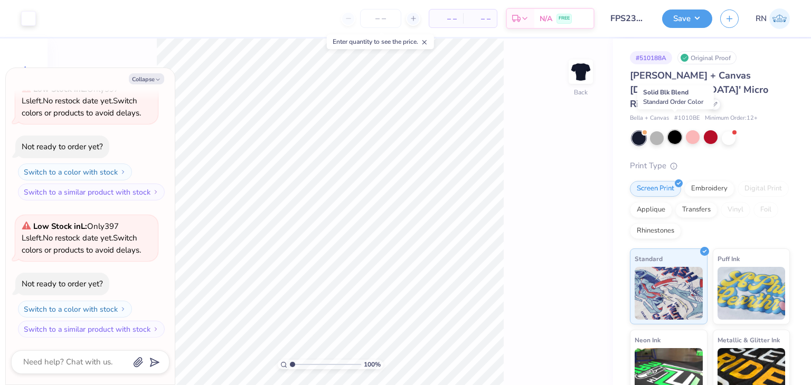
click at [670, 130] on div at bounding box center [675, 137] width 14 height 14
click at [652, 130] on div at bounding box center [657, 137] width 14 height 14
click at [634, 131] on div at bounding box center [639, 138] width 14 height 14
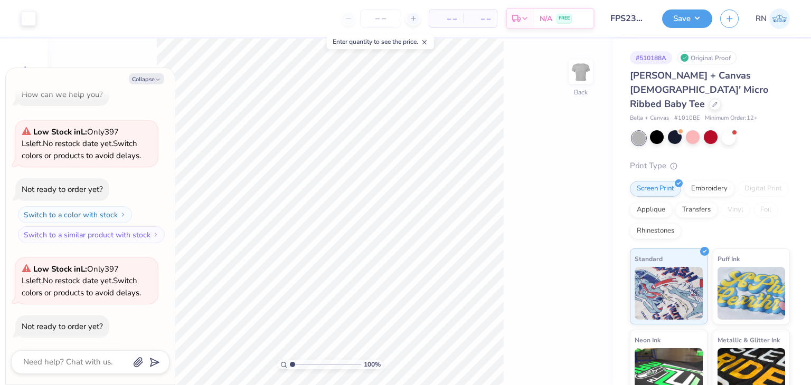
scroll to position [0, 0]
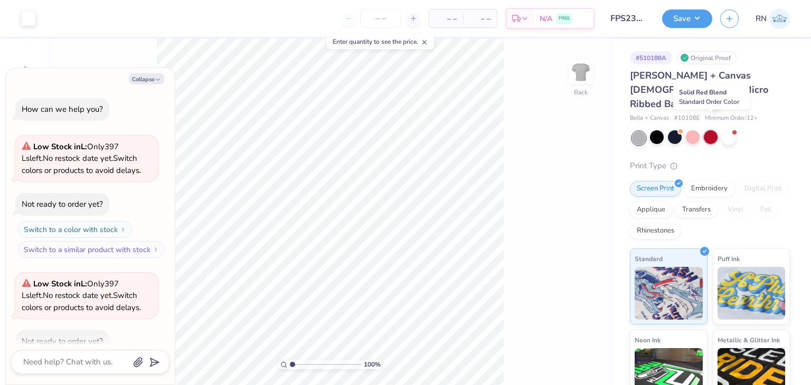
click at [710, 130] on div at bounding box center [711, 137] width 14 height 14
click at [693, 130] on div at bounding box center [693, 137] width 14 height 14
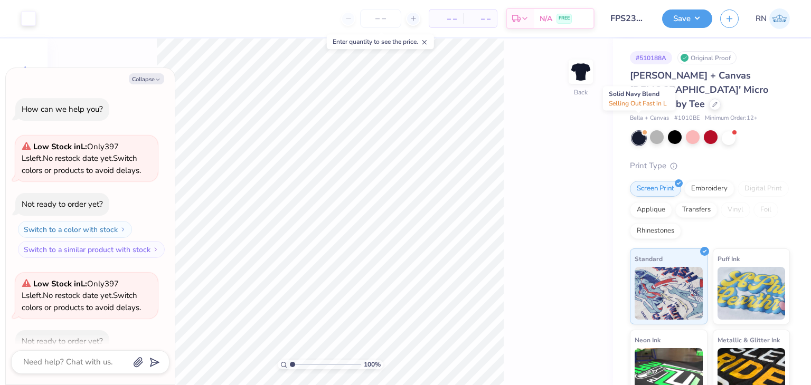
click at [636, 131] on div at bounding box center [639, 138] width 14 height 14
click at [722, 130] on div at bounding box center [729, 137] width 14 height 14
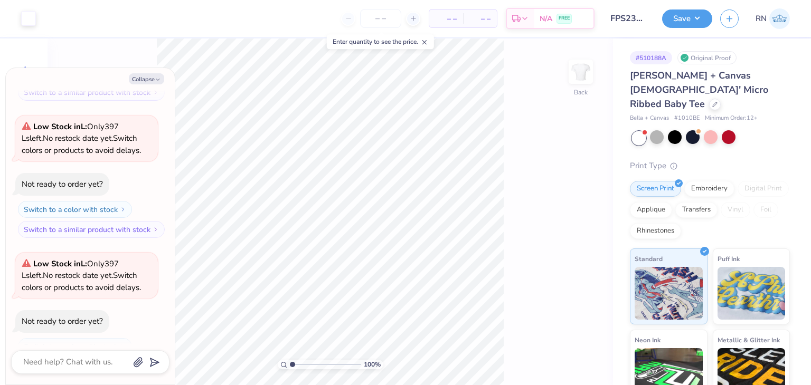
scroll to position [158, 0]
click at [731, 130] on div at bounding box center [729, 137] width 14 height 14
click at [689, 130] on div at bounding box center [693, 137] width 14 height 14
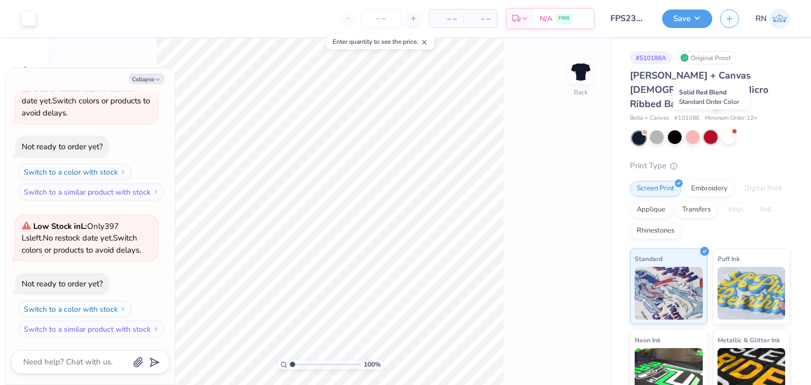
click at [712, 130] on div at bounding box center [711, 137] width 14 height 14
click at [691, 130] on div at bounding box center [693, 137] width 14 height 14
click at [708, 131] on div at bounding box center [711, 138] width 158 height 14
click at [708, 130] on div at bounding box center [711, 137] width 14 height 14
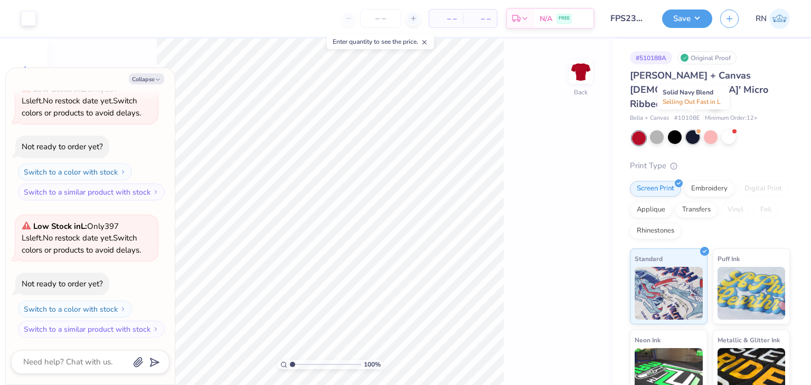
click at [694, 130] on div at bounding box center [693, 137] width 14 height 14
type textarea "x"
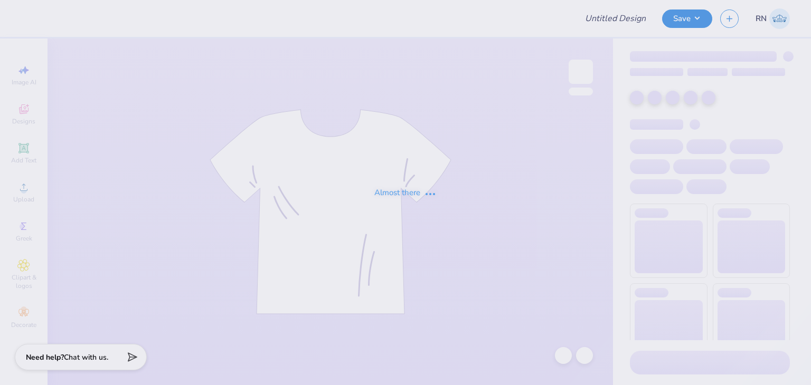
type input "FPS239679"
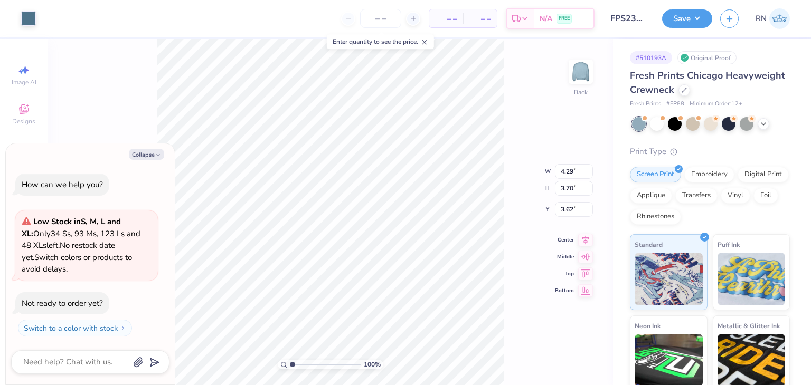
type textarea "x"
type input "4.95"
type input "0.56"
type input "7.33"
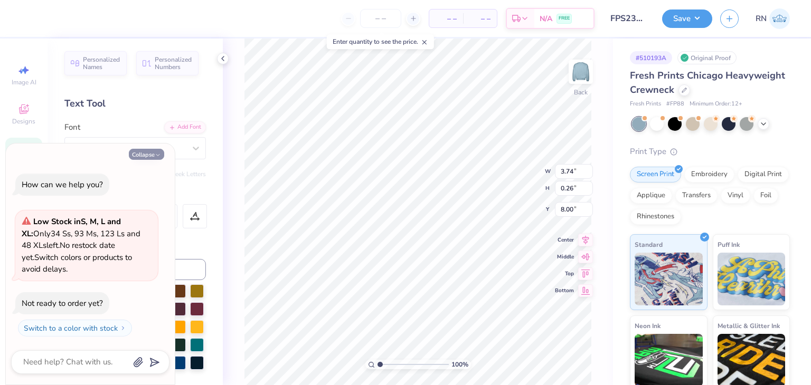
click at [157, 159] on button "Collapse" at bounding box center [146, 154] width 35 height 11
type textarea "x"
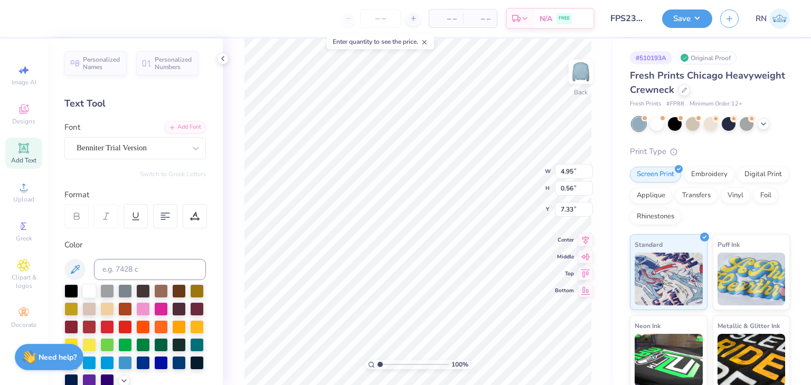
type input "4.95"
type input "0.56"
type input "7.33"
type input "3.74"
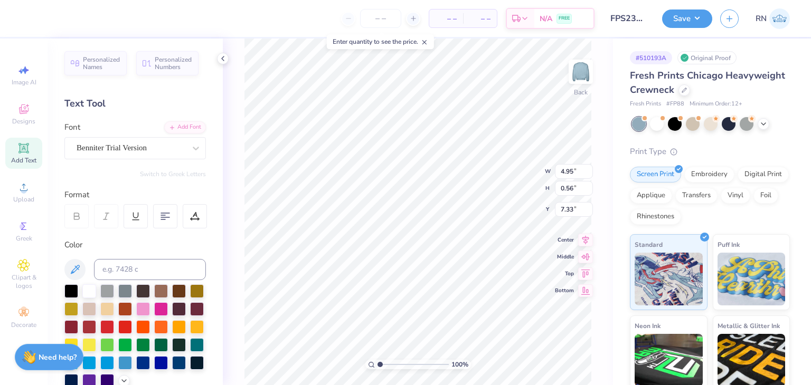
type input "0.26"
type input "8.00"
drag, startPoint x: 384, startPoint y: 365, endPoint x: 390, endPoint y: 366, distance: 6.4
type input "2.47"
click at [390, 366] on input "range" at bounding box center [412, 365] width 71 height 10
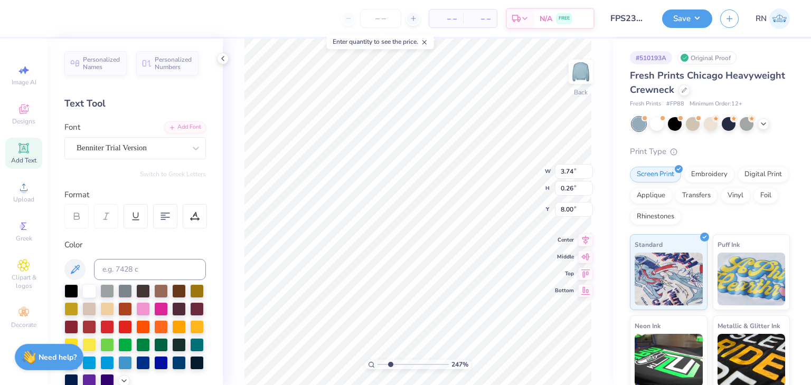
scroll to position [8, 3]
type textarea "PARENT'S WEEKEND"
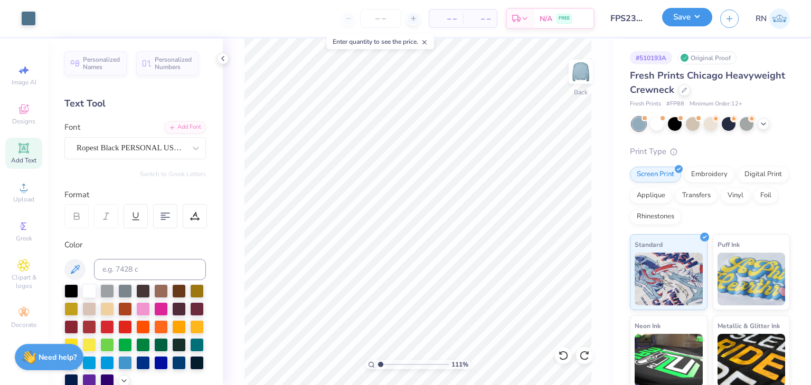
click at [683, 16] on button "Save" at bounding box center [687, 17] width 50 height 18
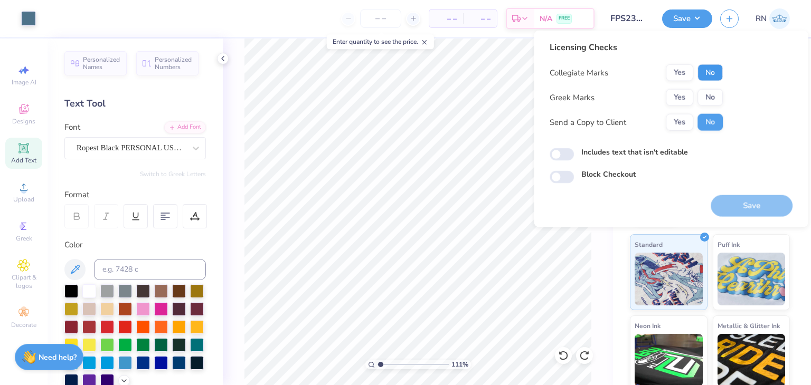
click at [704, 79] on button "No" at bounding box center [709, 72] width 25 height 17
click at [707, 90] on button "No" at bounding box center [709, 97] width 25 height 17
click at [743, 206] on button "Save" at bounding box center [752, 206] width 82 height 22
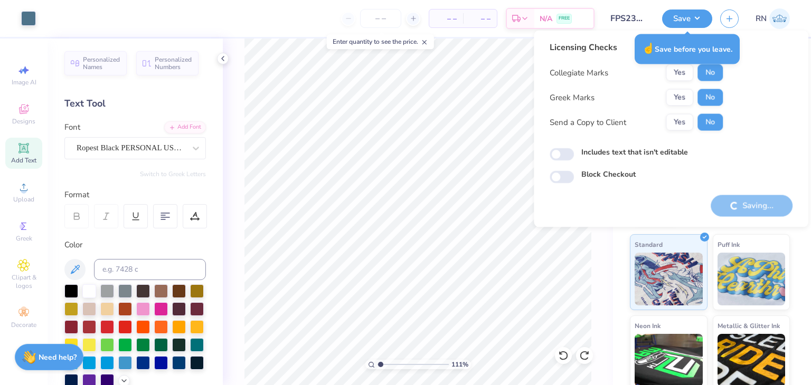
type input "1.10939839706688"
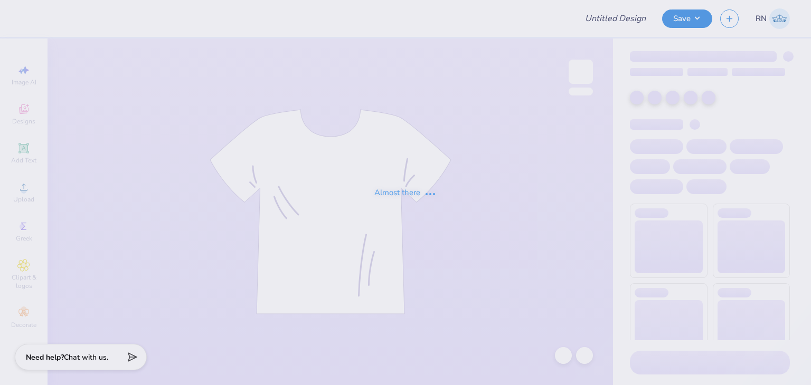
type input "FPS239681"
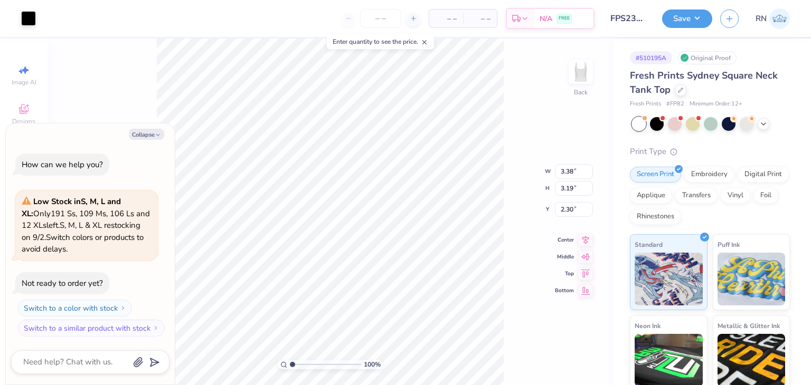
type textarea "x"
type input "2.55"
type input "2.41"
type textarea "x"
type input "2.40"
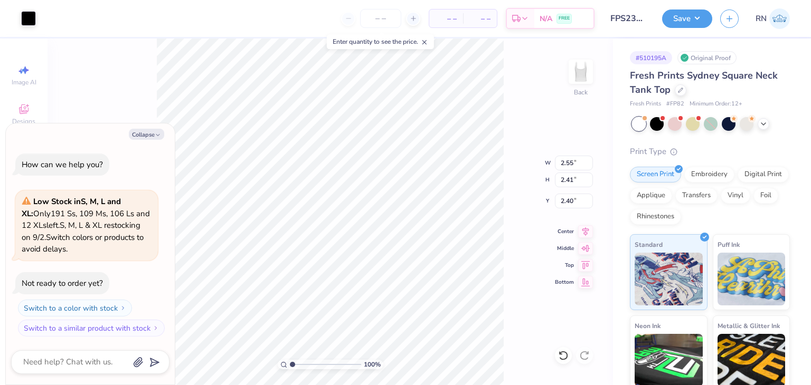
type textarea "x"
type input "2.25"
type textarea "x"
type input "2.35"
type textarea "x"
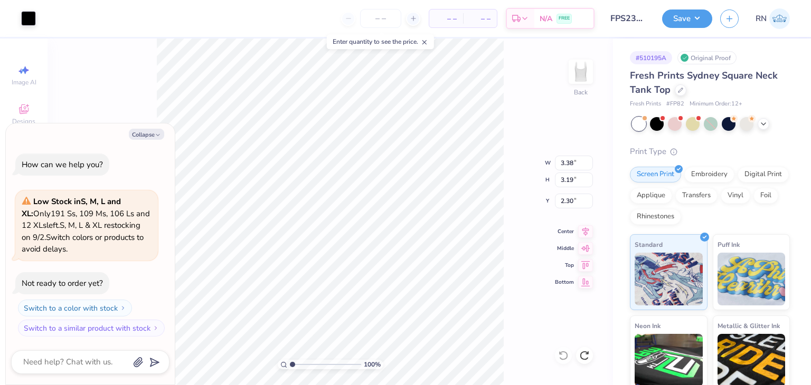
type input "2.42"
type input "2.29"
type textarea "x"
type input "2.22"
type textarea "x"
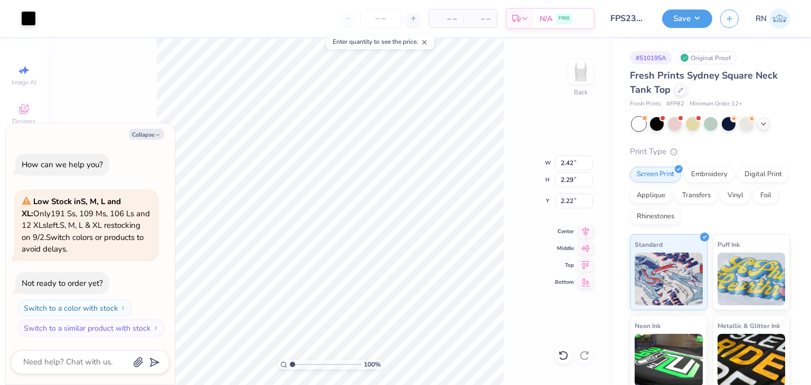
type input "2.30"
type textarea "x"
type input "2.27"
type textarea "x"
type input "2.32"
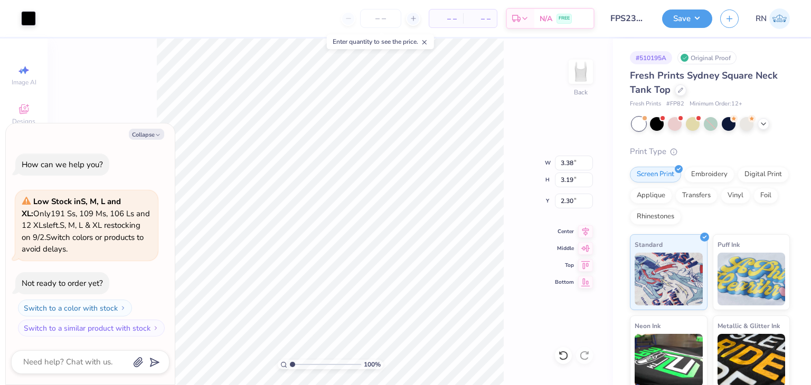
type textarea "x"
type input "2.32"
type textarea "x"
type input "2.45"
type input "2.32"
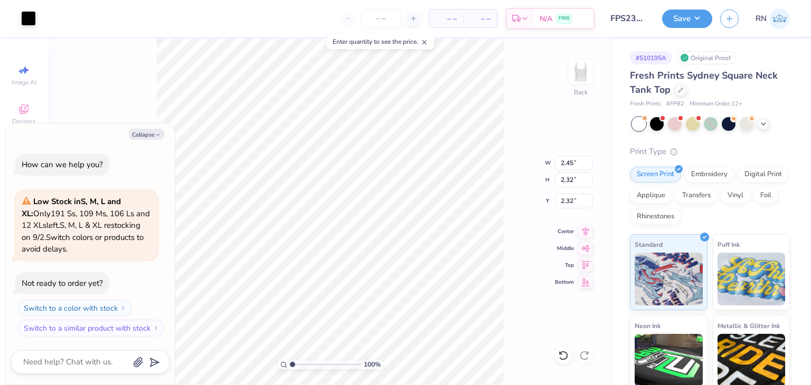
type textarea "x"
type input "2.35"
type textarea "x"
type input "2.30"
type textarea "x"
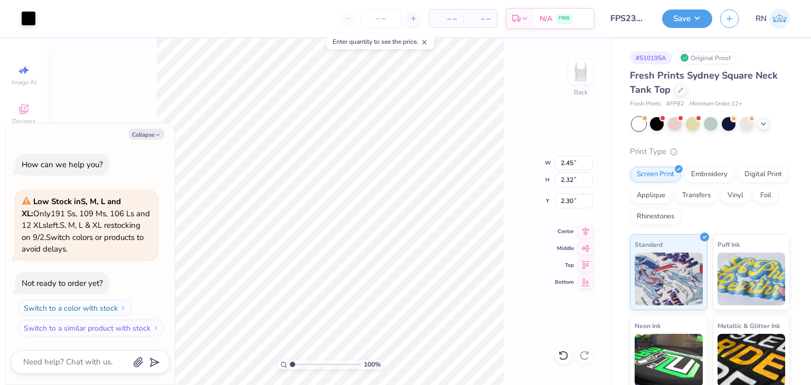
type input "2.27"
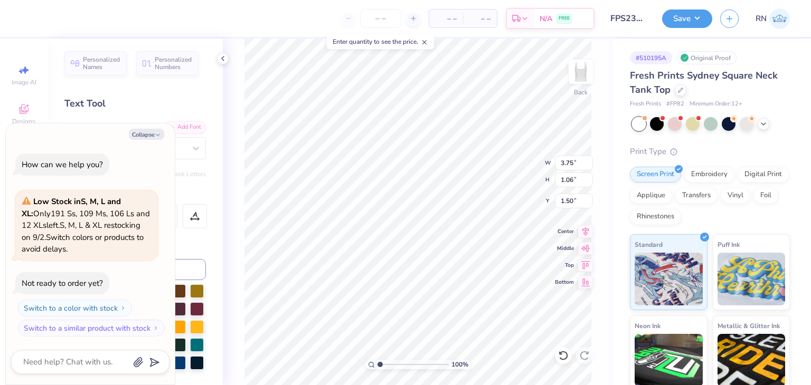
type textarea "x"
type input "4.09"
type input "1.16"
type textarea "x"
type input "1.37"
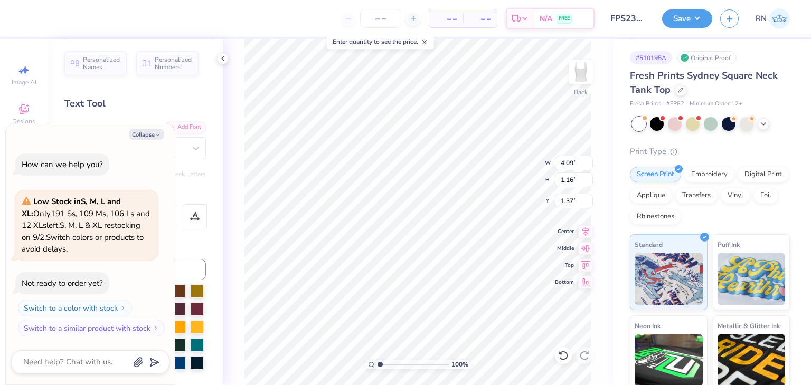
type textarea "x"
type input "1.42"
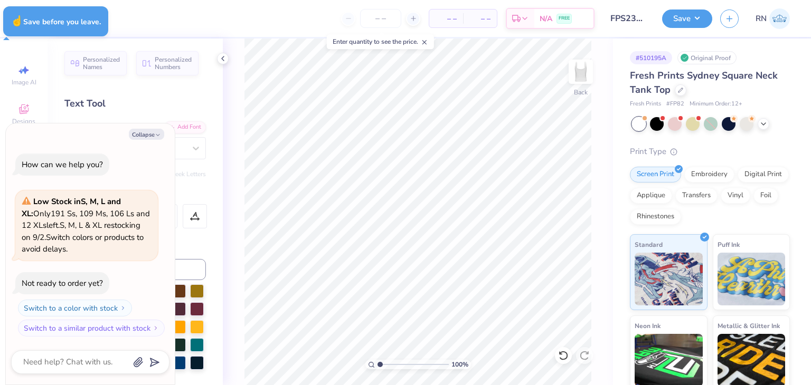
type textarea "x"
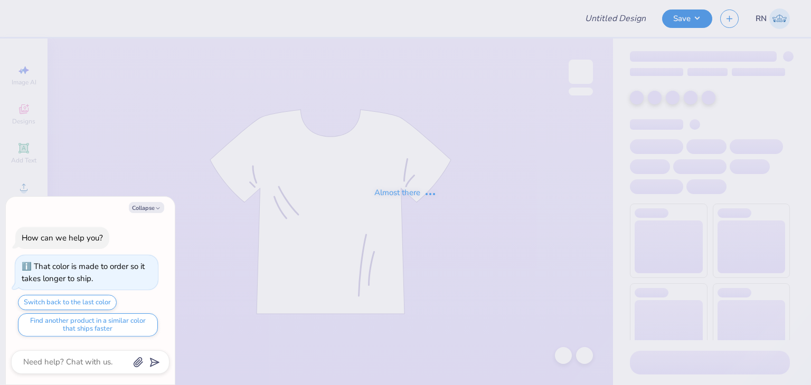
type textarea "x"
type input "FPS239683"
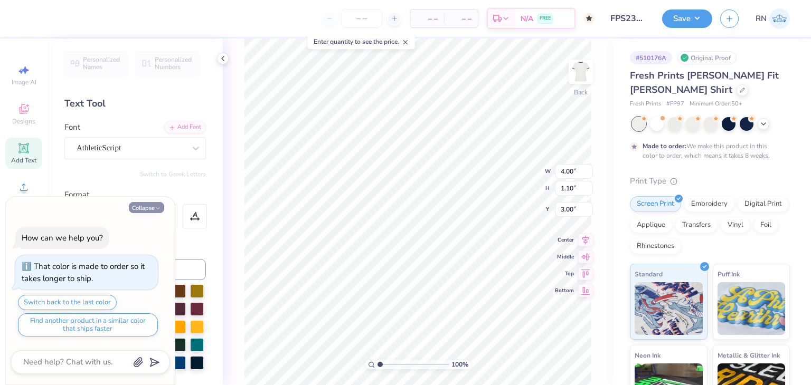
click at [152, 209] on button "Collapse" at bounding box center [146, 207] width 35 height 11
type textarea "x"
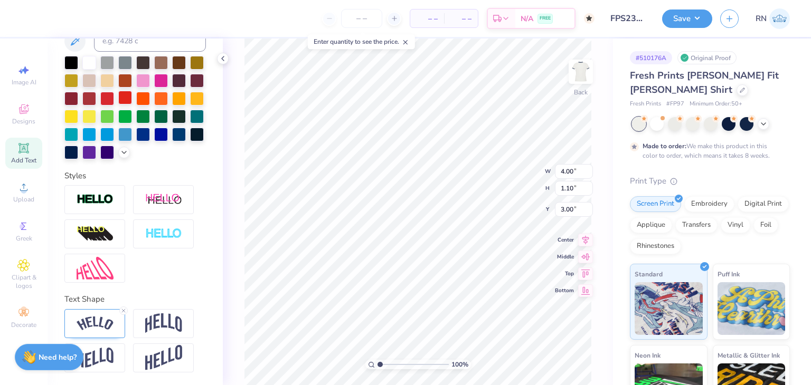
scroll to position [245, 0]
click at [151, 331] on img at bounding box center [163, 324] width 37 height 20
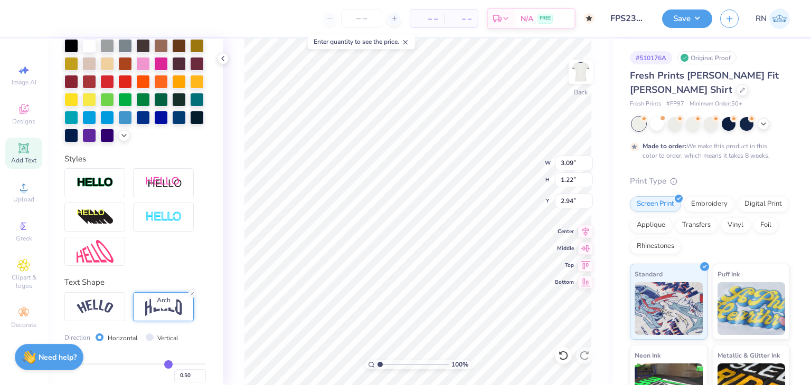
type input "3.09"
type input "1.22"
type input "2.94"
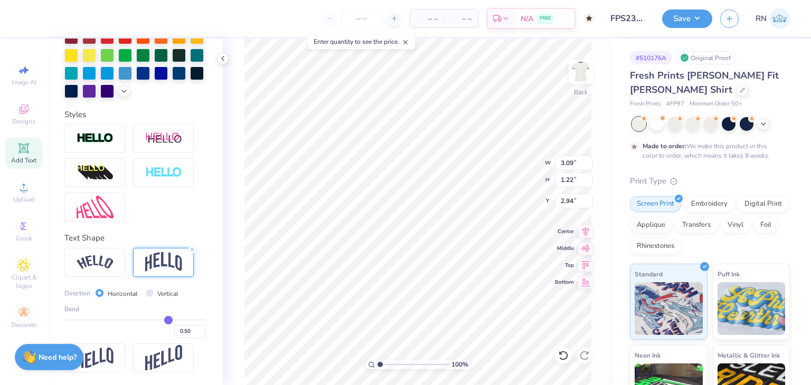
scroll to position [307, 0]
click at [115, 261] on div at bounding box center [94, 262] width 61 height 29
type input "4.00"
type input "1.10"
type input "3.00"
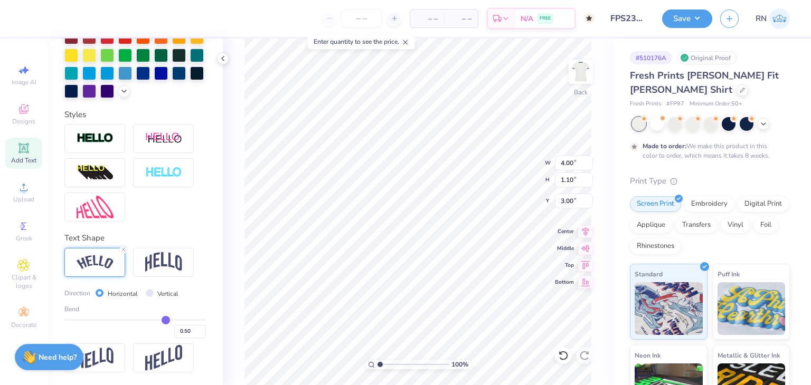
type input "0.45"
type input "0.44"
type input "0.43"
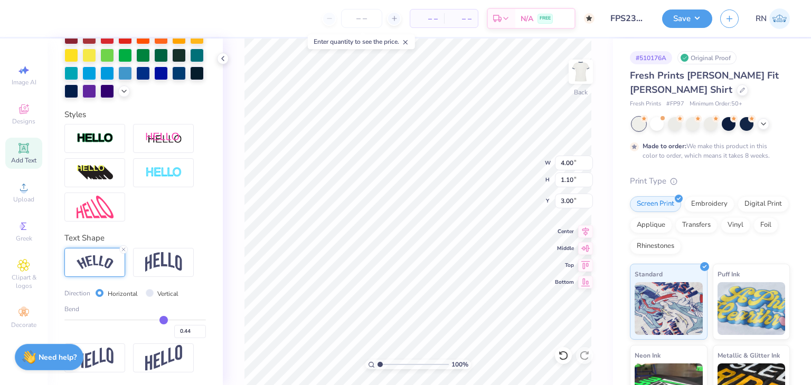
type input "0.43"
type input "0.42"
type input "0.41"
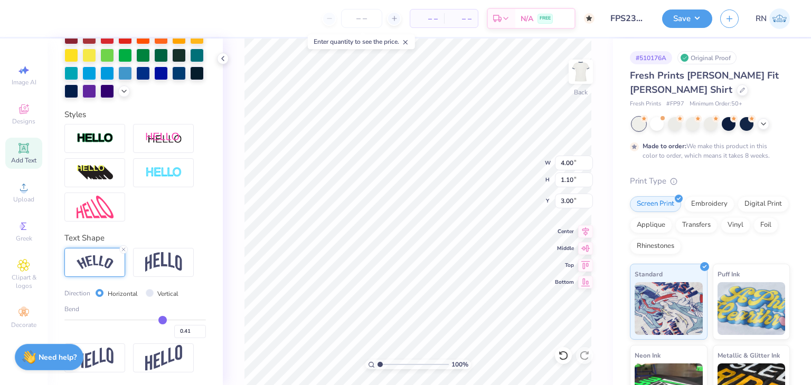
type input "0.4"
type input "0.40"
type input "0.39"
type input "0.38"
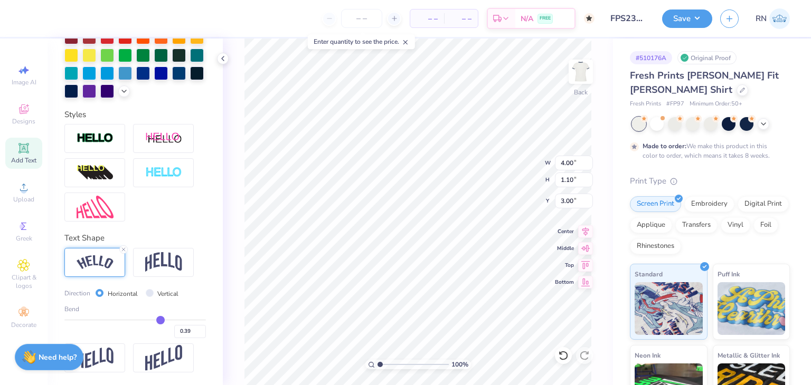
type input "0.38"
type input "0.37"
type input "0.36"
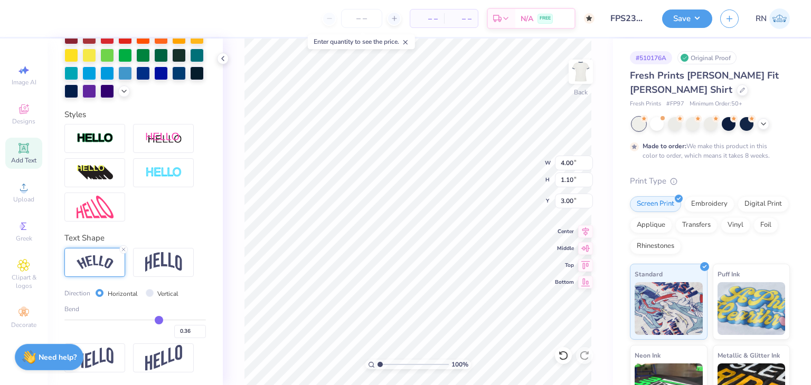
type input "0.35"
drag, startPoint x: 160, startPoint y: 323, endPoint x: 153, endPoint y: 320, distance: 7.4
type input "0.35"
click at [153, 320] on input "range" at bounding box center [134, 320] width 141 height 2
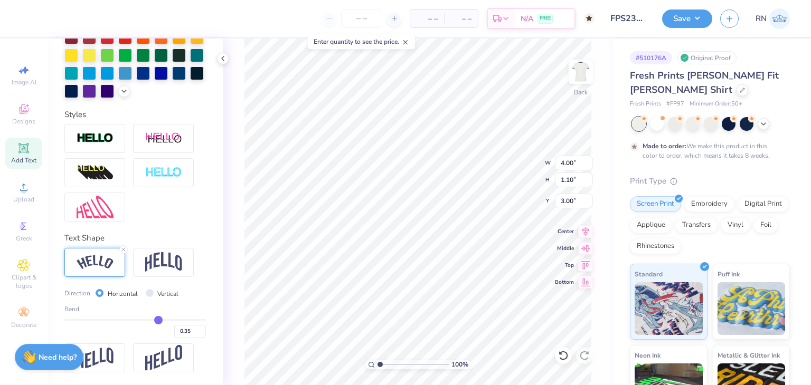
type input "3.72"
type input "1.06"
type input "3.02"
type input "0.33"
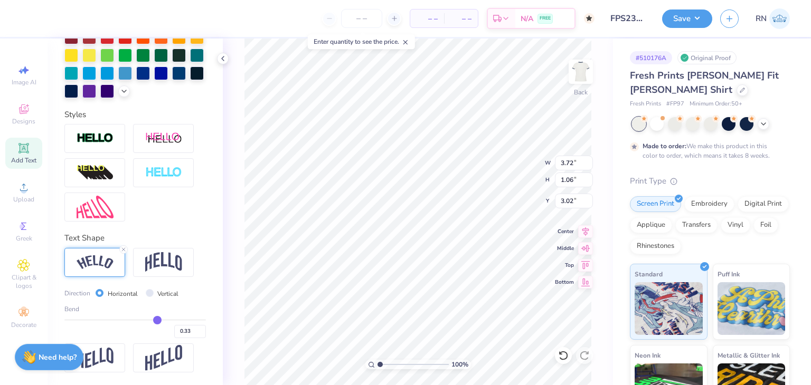
type input "0.31"
type input "0.3"
type input "0.30"
type input "0.29"
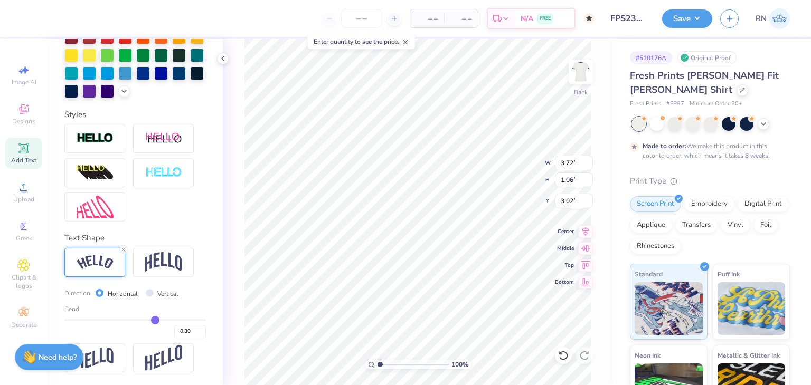
type input "0.29"
type input "0.28"
type input "0.27"
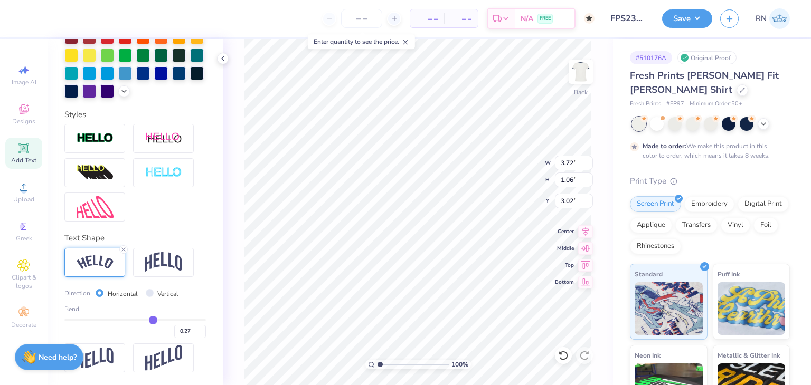
type input "0.26"
type input "0.25"
type input "0.24"
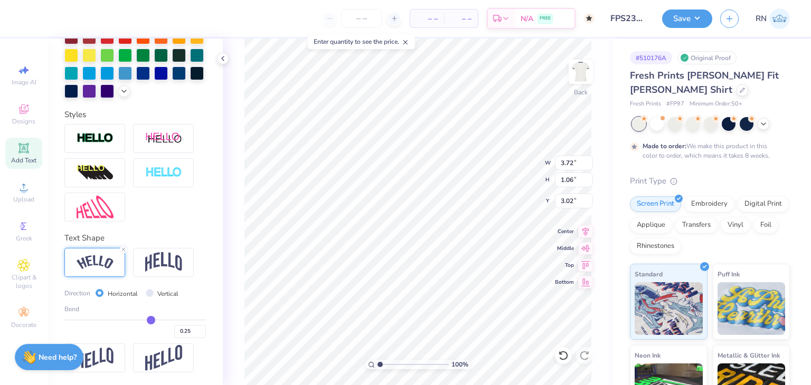
type input "0.24"
type input "0.23"
type input "0.21"
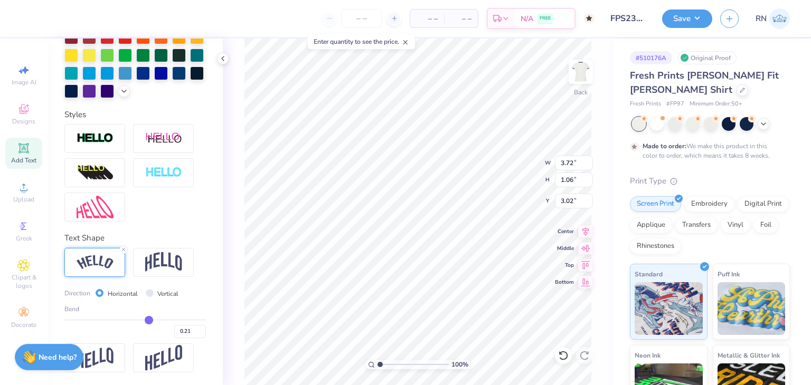
type input "0.2"
type input "0.20"
type input "0.19"
drag, startPoint x: 153, startPoint y: 320, endPoint x: 143, endPoint y: 317, distance: 10.5
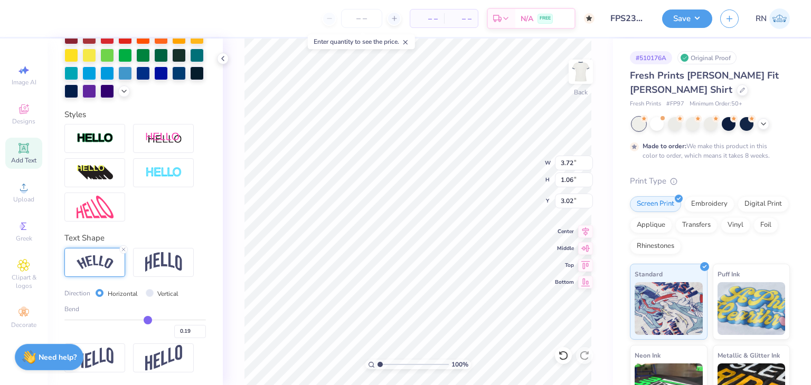
type input "0.19"
click at [143, 319] on input "range" at bounding box center [134, 320] width 141 height 2
type input "3.42"
type input "1.05"
type input "0.17"
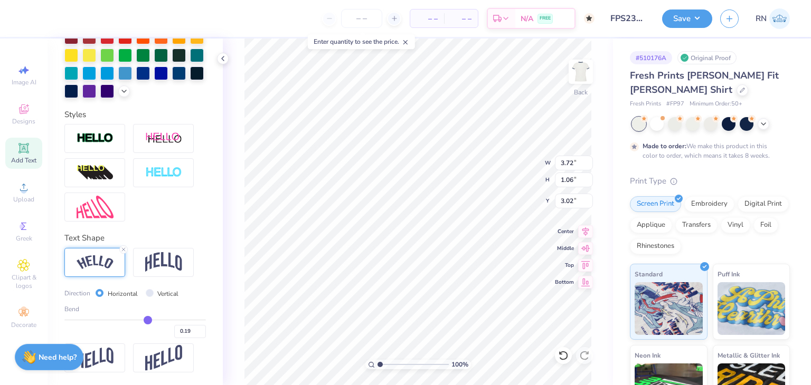
type input "0.17"
type input "0.16"
type input "0.15"
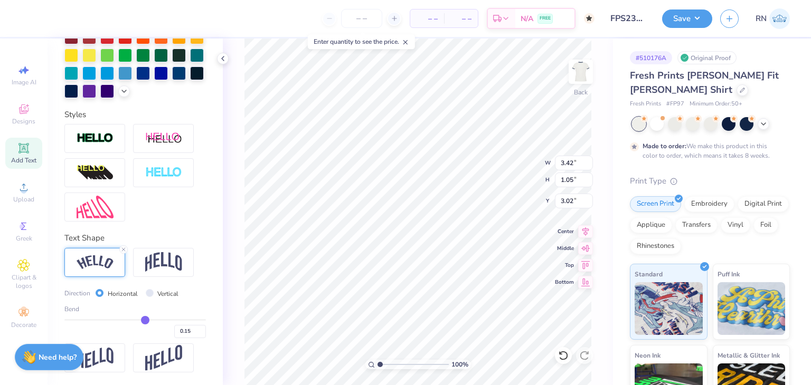
type input "0.13"
type input "0.12"
type input "0.11"
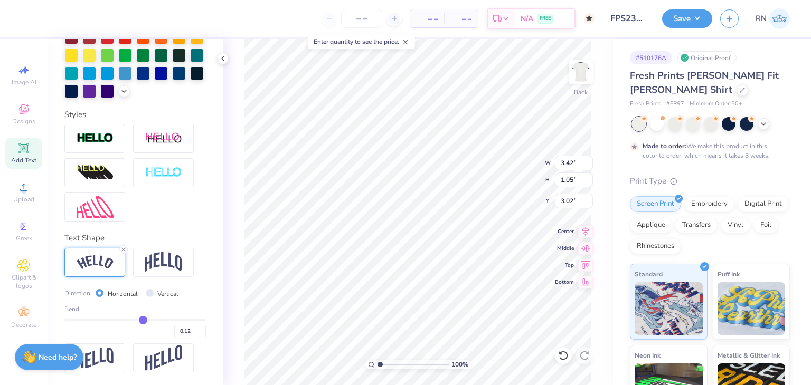
type input "0.11"
type input "0.1"
type input "0.10"
type input "3.26"
type input "1.07"
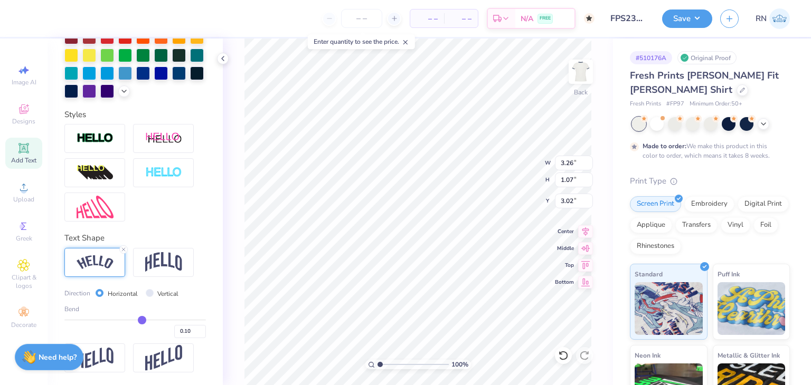
type input "0.09"
type input "0.08"
type input "0.07"
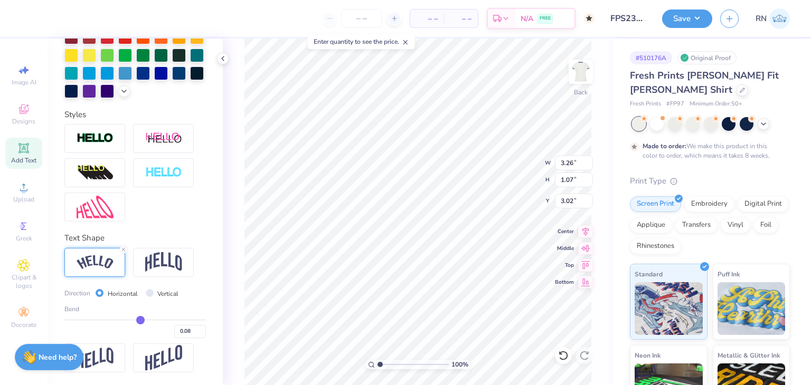
type input "0.07"
type input "0.06"
type input "0.05"
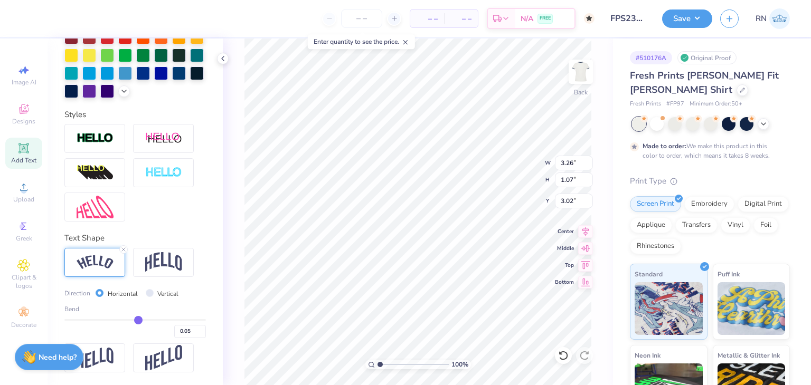
type input "0.04"
type input "-0.01"
type input "3.16"
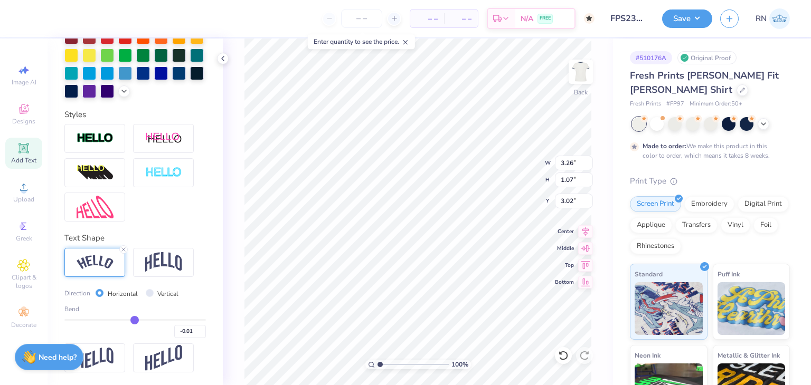
type input "1.08"
type input "3.01"
type input "0"
type input "0.00"
type input "0.04"
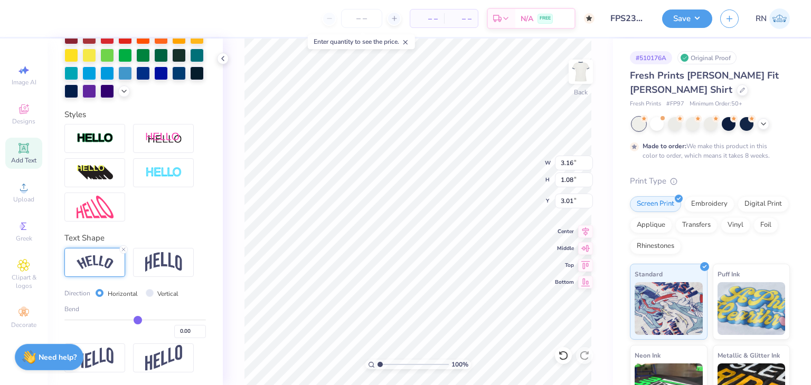
type input "0.04"
type input "0.07"
type input "0.1"
type input "0.10"
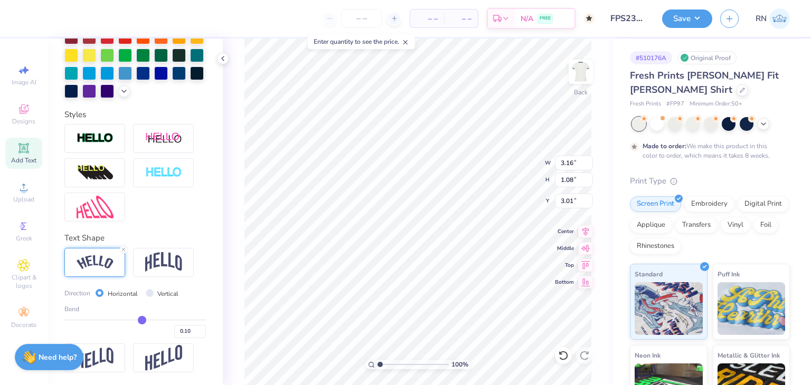
type input "0.13"
type input "0.15"
type input "0.16"
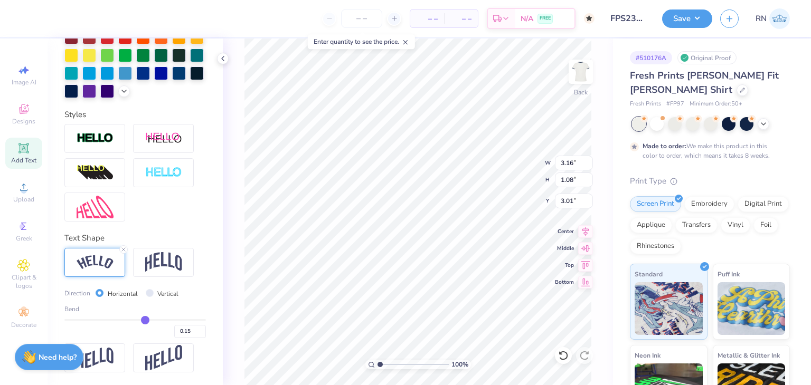
type input "0.16"
type input "0.18"
type input "0.2"
type input "0.20"
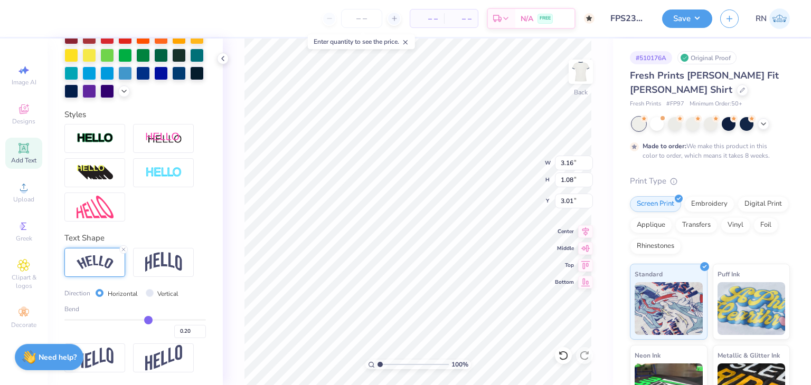
type input "0.21"
type input "0.22"
type input "0.23"
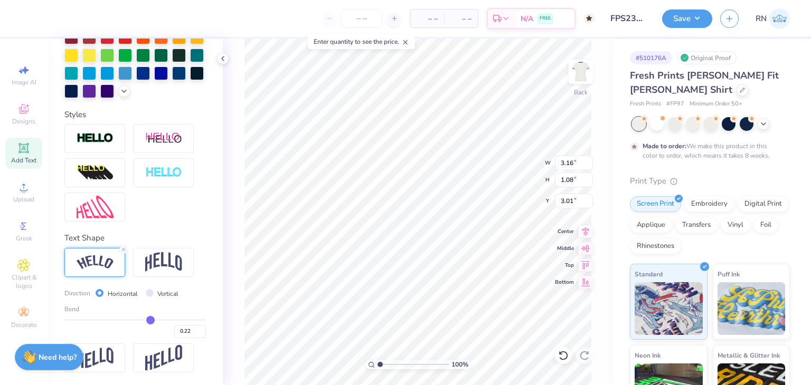
type input "0.23"
type input "0.24"
type input "0.25"
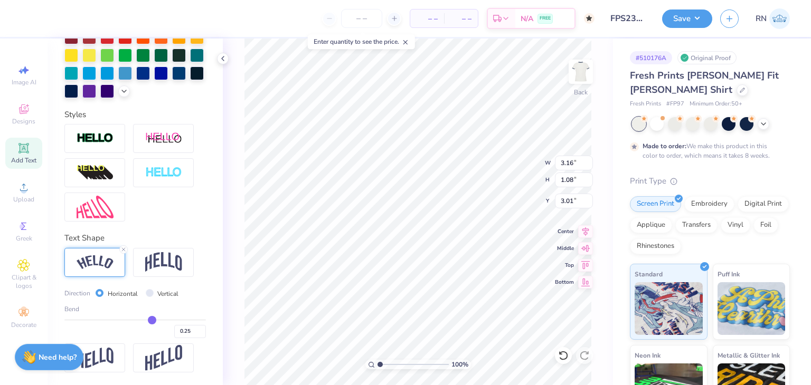
type input "0.26"
type input "0.27"
type input "0.28"
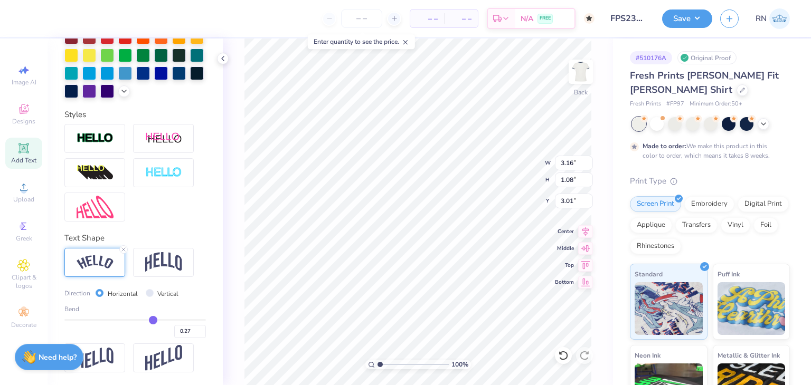
type input "0.28"
type input "0.29"
type input "0.31"
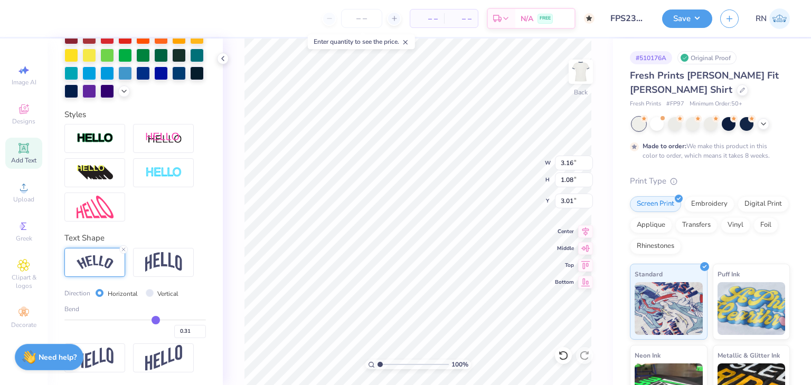
type input "0.32"
type input "0.33"
type input "0.34"
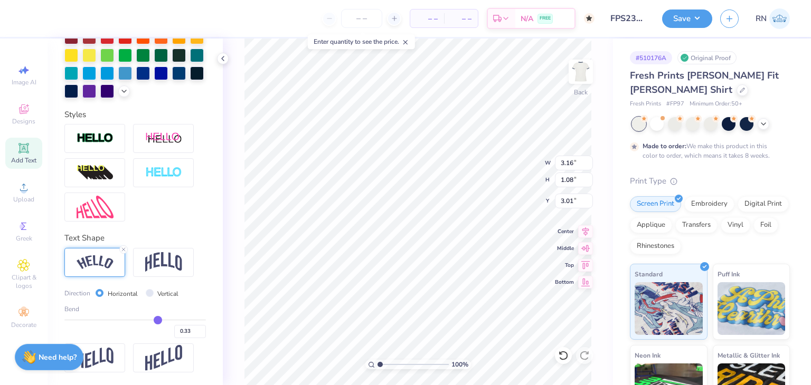
type input "0.34"
type input "0.35"
type input "0.36"
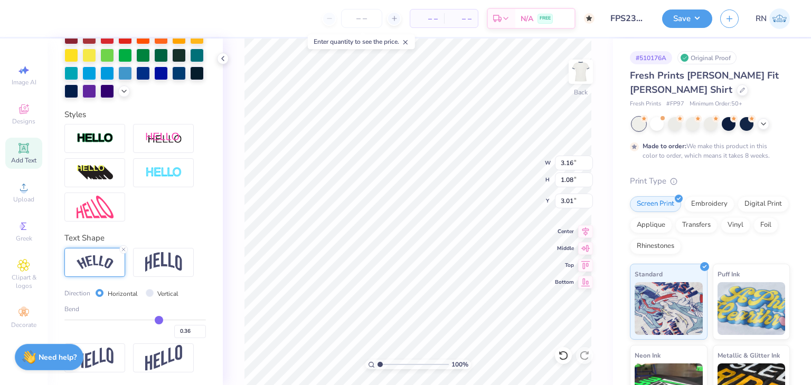
type input "0.37"
type input "0.38"
type input "0.4"
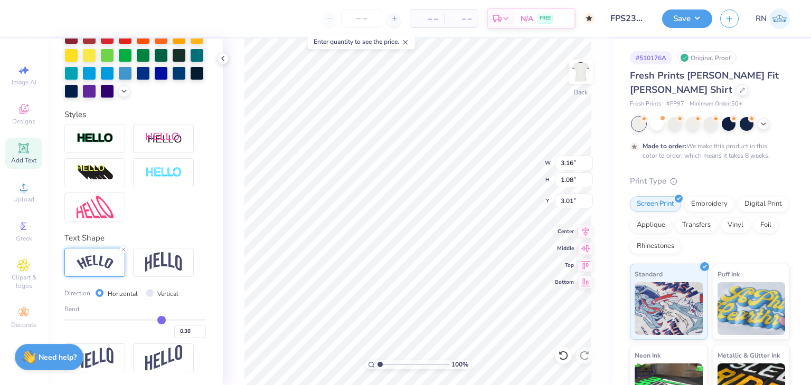
type input "0.40"
type input "0.41"
type input "0.42"
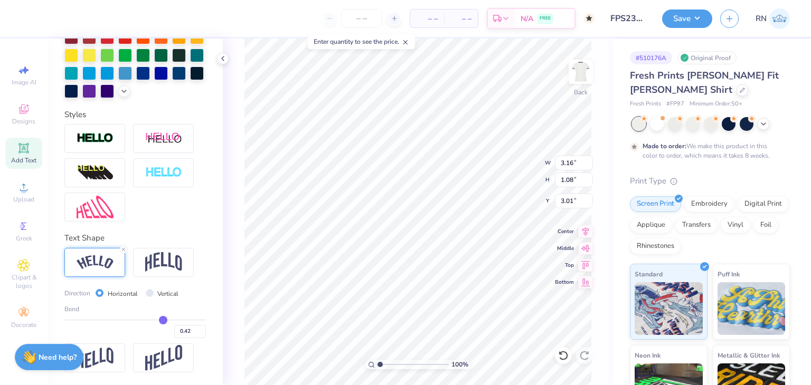
type input "0.44"
type input "0.45"
type input "0.46"
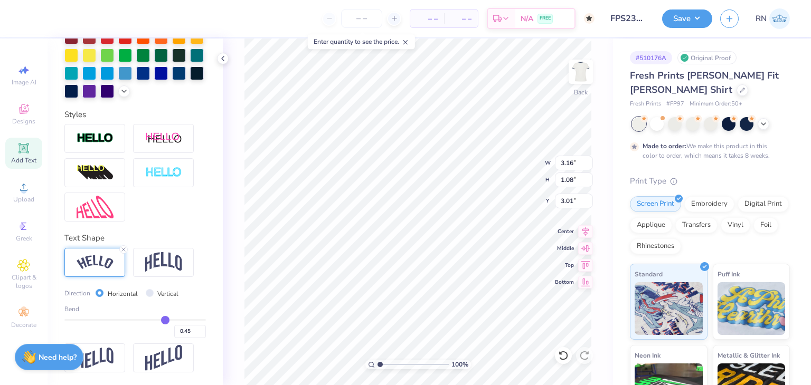
type input "0.46"
type input "0.47"
type input "0.48"
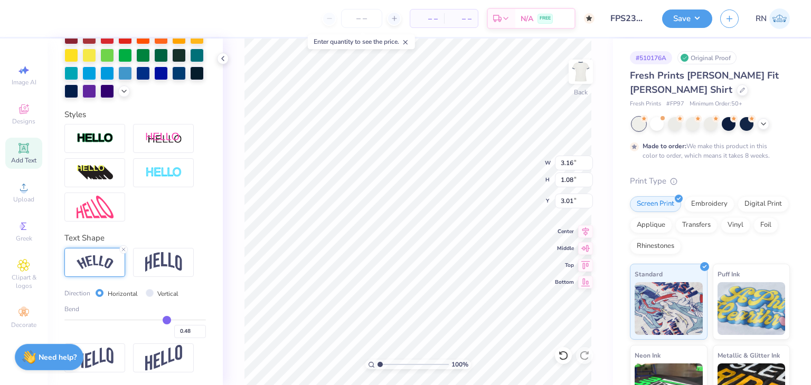
type input "0.49"
type input "0.5"
type input "0.50"
type input "0.51"
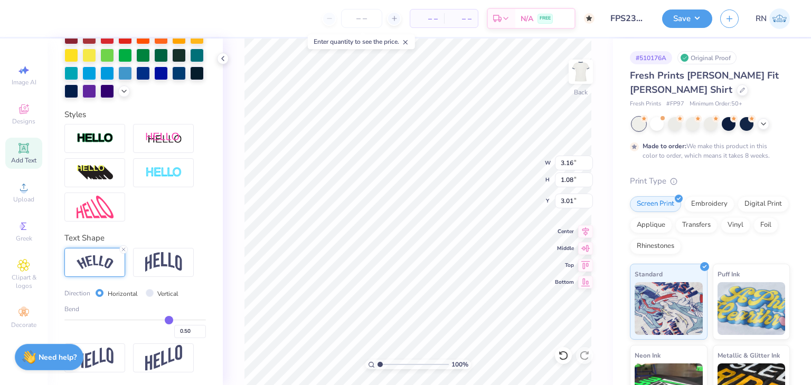
type input "0.51"
type input "0.52"
type input "0.54"
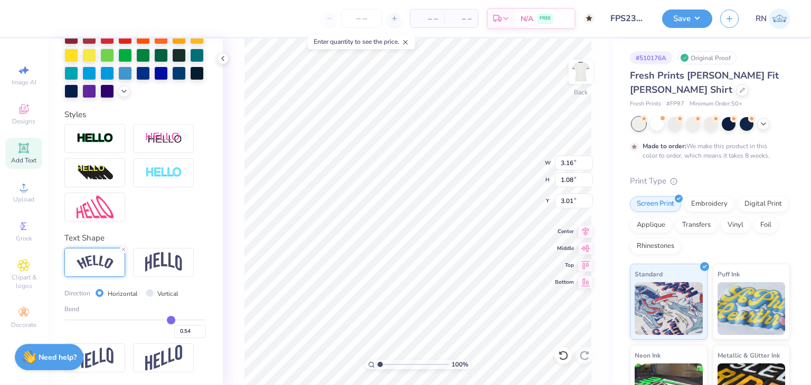
drag, startPoint x: 143, startPoint y: 317, endPoint x: 165, endPoint y: 313, distance: 22.1
type input "0.54"
click at [165, 319] on input "range" at bounding box center [134, 320] width 141 height 2
type input "4.07"
type input "1.12"
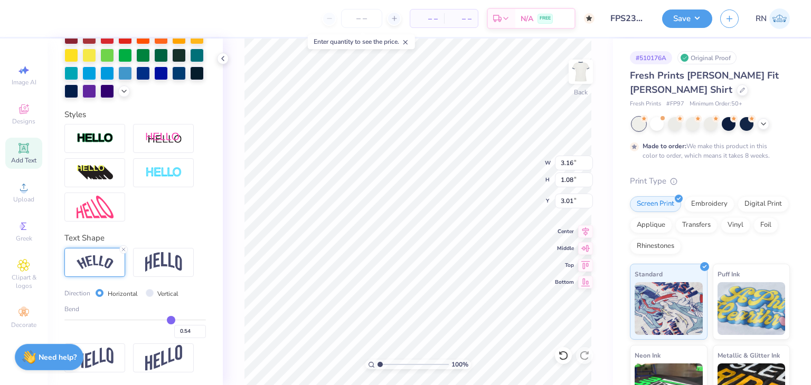
type input "2.99"
type input "0.51"
type input "0.49"
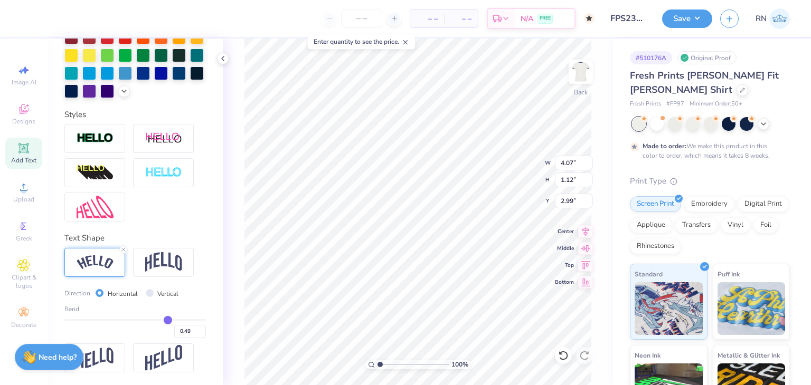
type input "0.48"
type input "0.47"
type input "0.46"
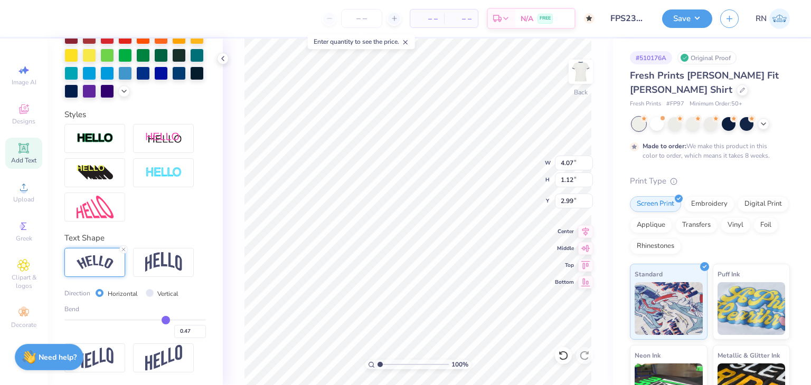
type input "0.46"
type input "0.44"
type input "0.43"
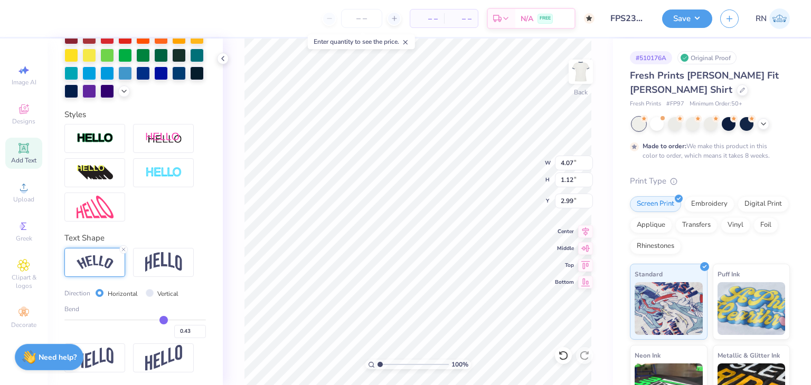
type input "0.42"
type input "0.41"
type input "0.4"
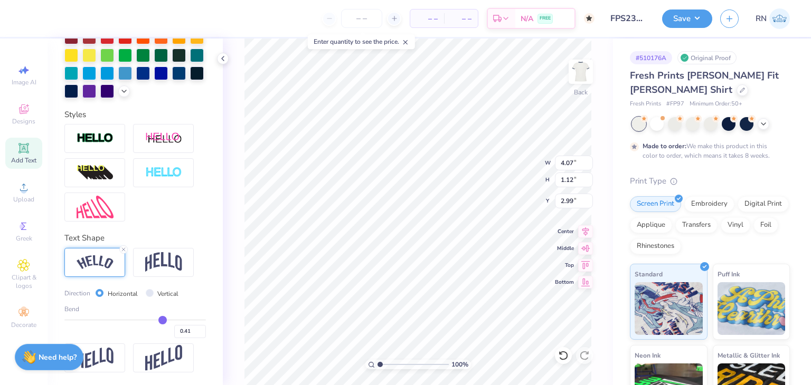
type input "0.40"
type input "0.39"
drag, startPoint x: 163, startPoint y: 322, endPoint x: 143, endPoint y: 318, distance: 20.4
click at [143, 319] on input "range" at bounding box center [134, 320] width 141 height 2
drag, startPoint x: 143, startPoint y: 318, endPoint x: 130, endPoint y: 313, distance: 13.5
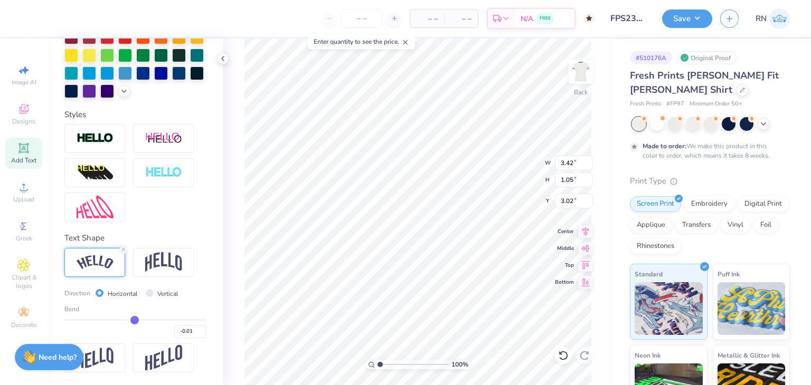
click at [130, 319] on input "range" at bounding box center [134, 320] width 141 height 2
click at [148, 266] on img at bounding box center [163, 262] width 37 height 20
click at [174, 268] on img at bounding box center [163, 262] width 37 height 20
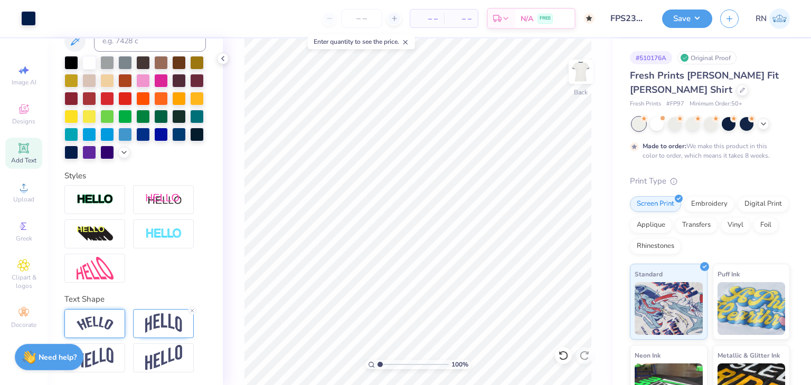
click at [109, 327] on img at bounding box center [95, 324] width 37 height 14
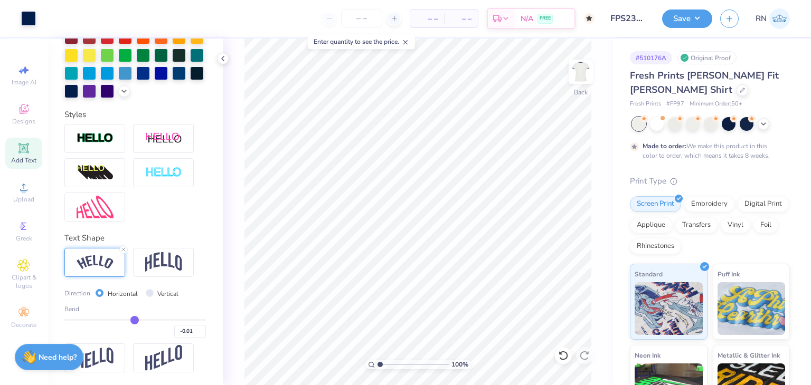
scroll to position [307, 0]
drag, startPoint x: 129, startPoint y: 319, endPoint x: 122, endPoint y: 319, distance: 6.9
click at [122, 319] on input "range" at bounding box center [134, 320] width 141 height 2
drag, startPoint x: 125, startPoint y: 322, endPoint x: 135, endPoint y: 325, distance: 11.0
click at [135, 321] on input "range" at bounding box center [134, 320] width 141 height 2
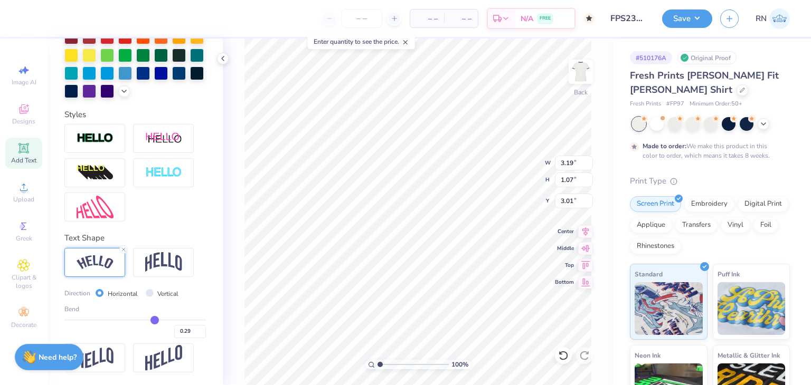
drag, startPoint x: 136, startPoint y: 320, endPoint x: 149, endPoint y: 323, distance: 14.0
click at [149, 321] on input "range" at bounding box center [134, 320] width 141 height 2
click at [166, 260] on img at bounding box center [163, 262] width 37 height 20
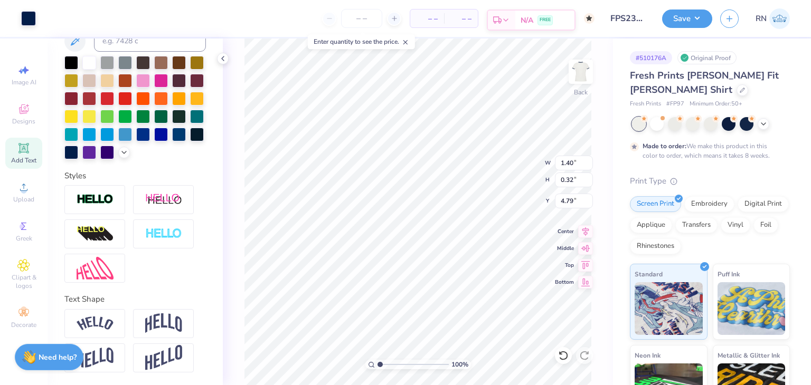
scroll to position [246, 0]
click at [683, 24] on button "Save" at bounding box center [687, 17] width 50 height 18
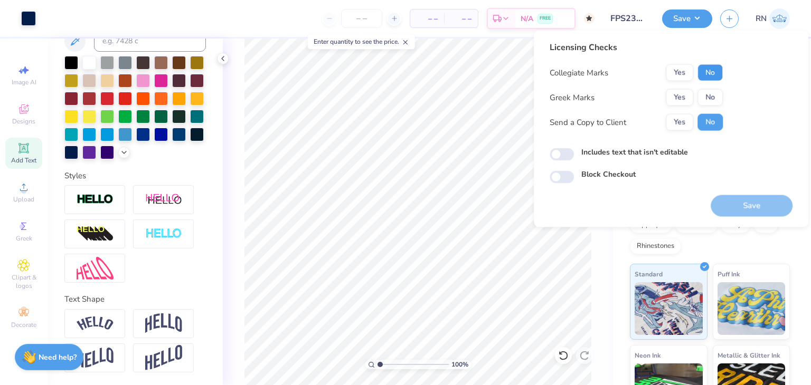
click at [720, 78] on button "No" at bounding box center [709, 72] width 25 height 17
click at [716, 91] on button "No" at bounding box center [709, 97] width 25 height 17
click at [726, 211] on button "Save" at bounding box center [752, 206] width 82 height 22
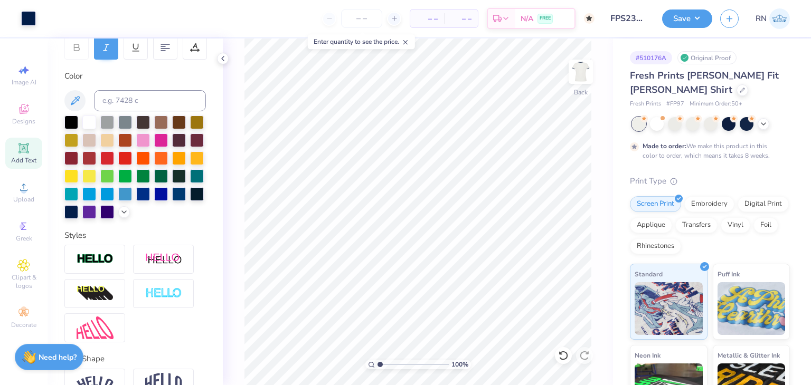
scroll to position [245, 0]
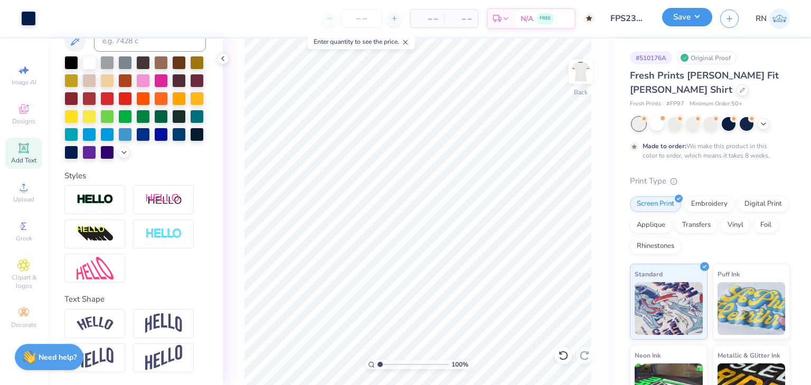
click at [674, 23] on button "Save" at bounding box center [687, 17] width 50 height 18
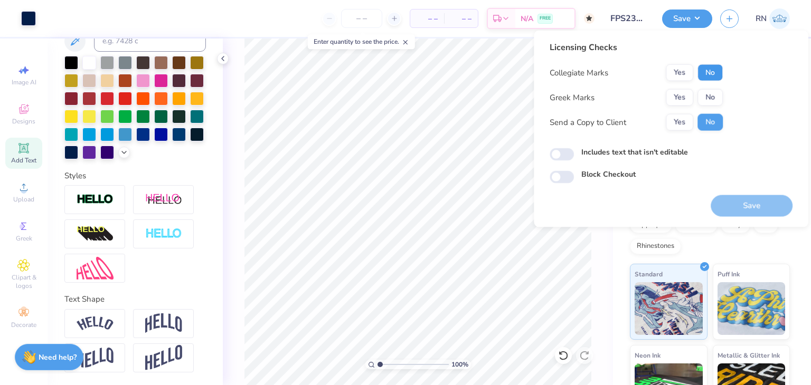
click at [706, 75] on button "No" at bounding box center [709, 72] width 25 height 17
click at [707, 94] on button "No" at bounding box center [709, 97] width 25 height 17
click at [734, 202] on button "Save" at bounding box center [752, 206] width 82 height 22
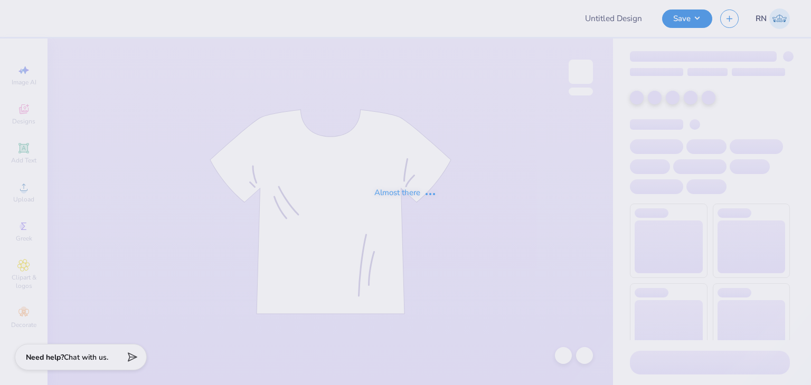
type input "FPS239685"
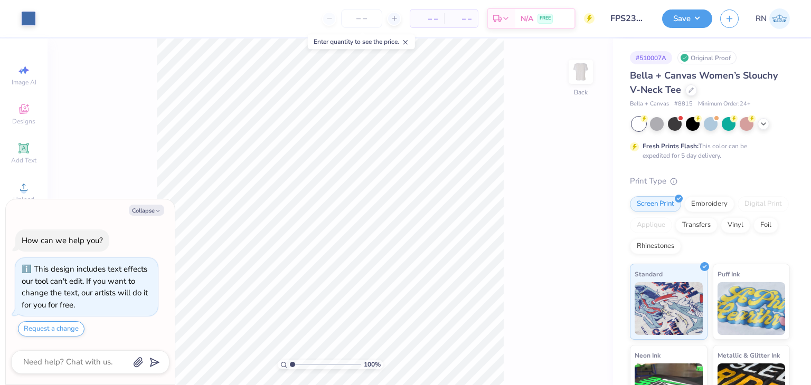
type textarea "x"
drag, startPoint x: 291, startPoint y: 364, endPoint x: 303, endPoint y: 368, distance: 12.4
type input "2.5"
click at [303, 368] on input "range" at bounding box center [325, 365] width 71 height 10
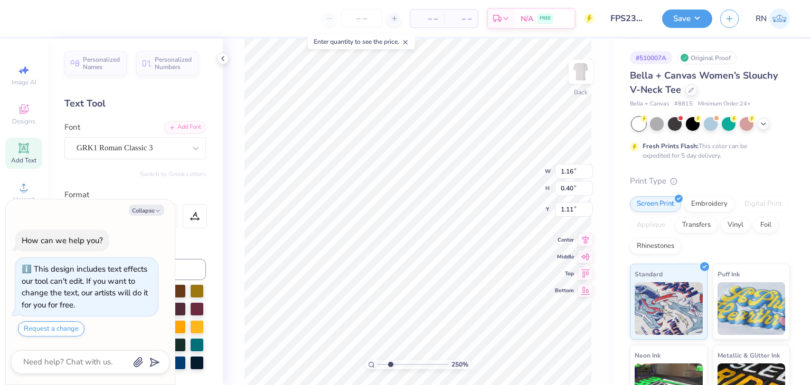
type textarea "x"
type input "2.94"
type input "2.96"
type input "0.50"
type textarea "x"
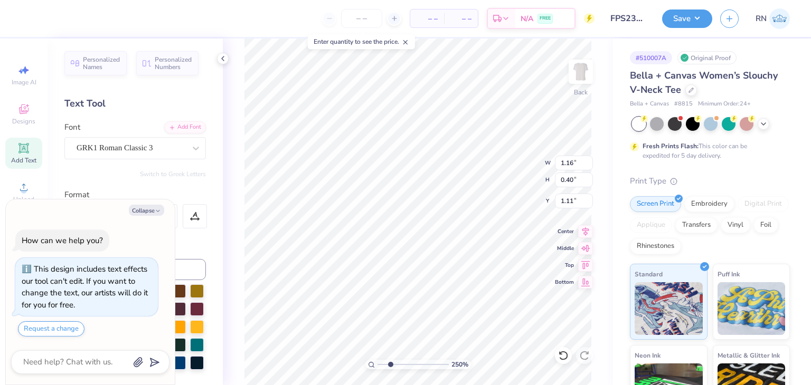
type input "1.40"
type textarea "x"
type input "1.30"
type textarea "x"
type input "1.75"
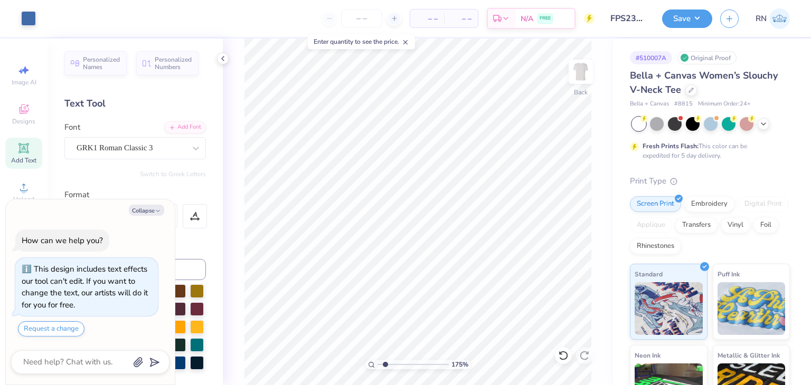
click at [385, 366] on input "range" at bounding box center [412, 365] width 71 height 10
type textarea "x"
type input "2.94"
type input "2.96"
type input "0.50"
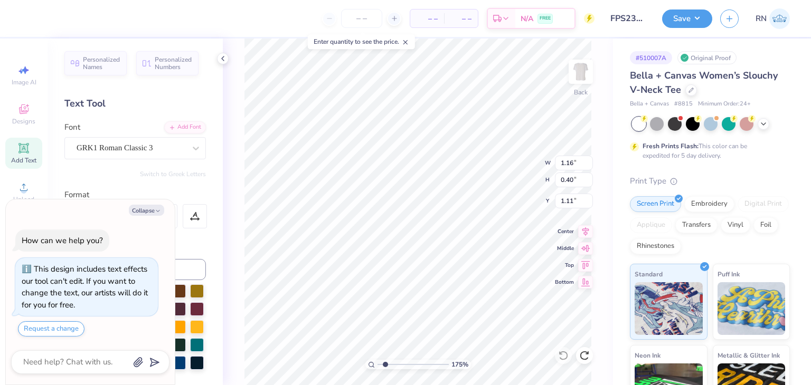
type textarea "x"
type input "2.94"
type input "2.96"
type input "0.50"
type textarea "x"
